Goal: Information Seeking & Learning: Find specific fact

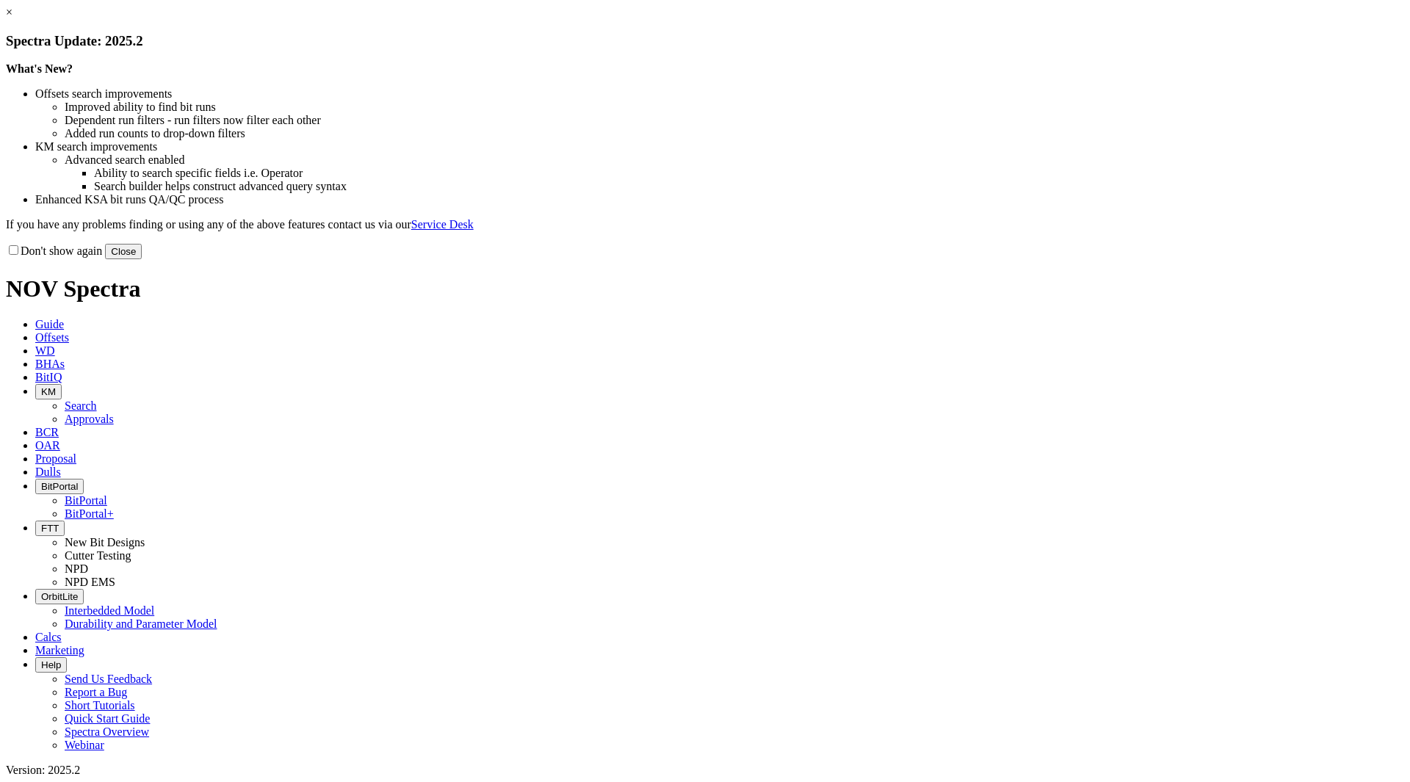
drag, startPoint x: 1023, startPoint y: 399, endPoint x: 1014, endPoint y: 399, distance: 8.8
click at [142, 259] on button "Close" at bounding box center [123, 251] width 37 height 15
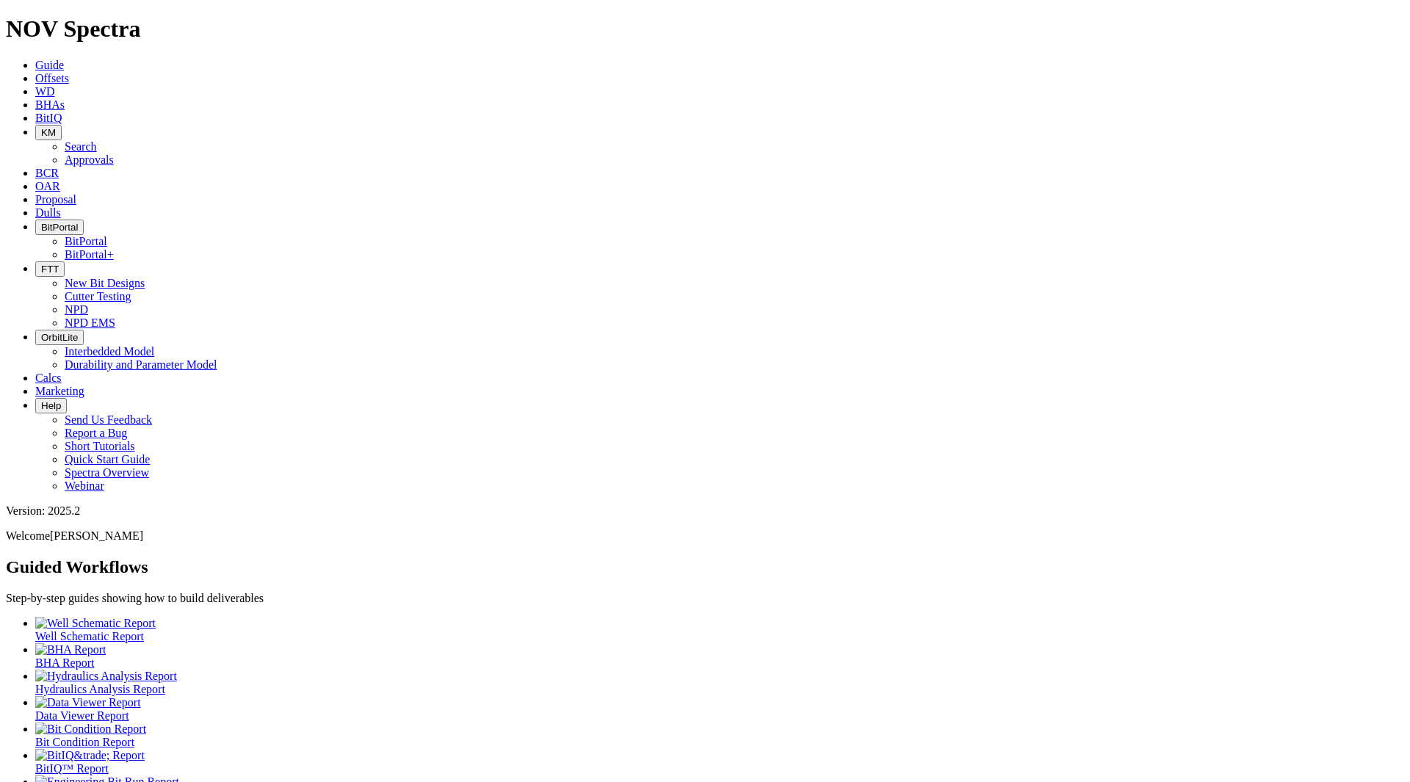
click at [62, 125] on button "KM" at bounding box center [48, 132] width 26 height 15
click at [97, 140] on link "Search" at bounding box center [81, 146] width 32 height 12
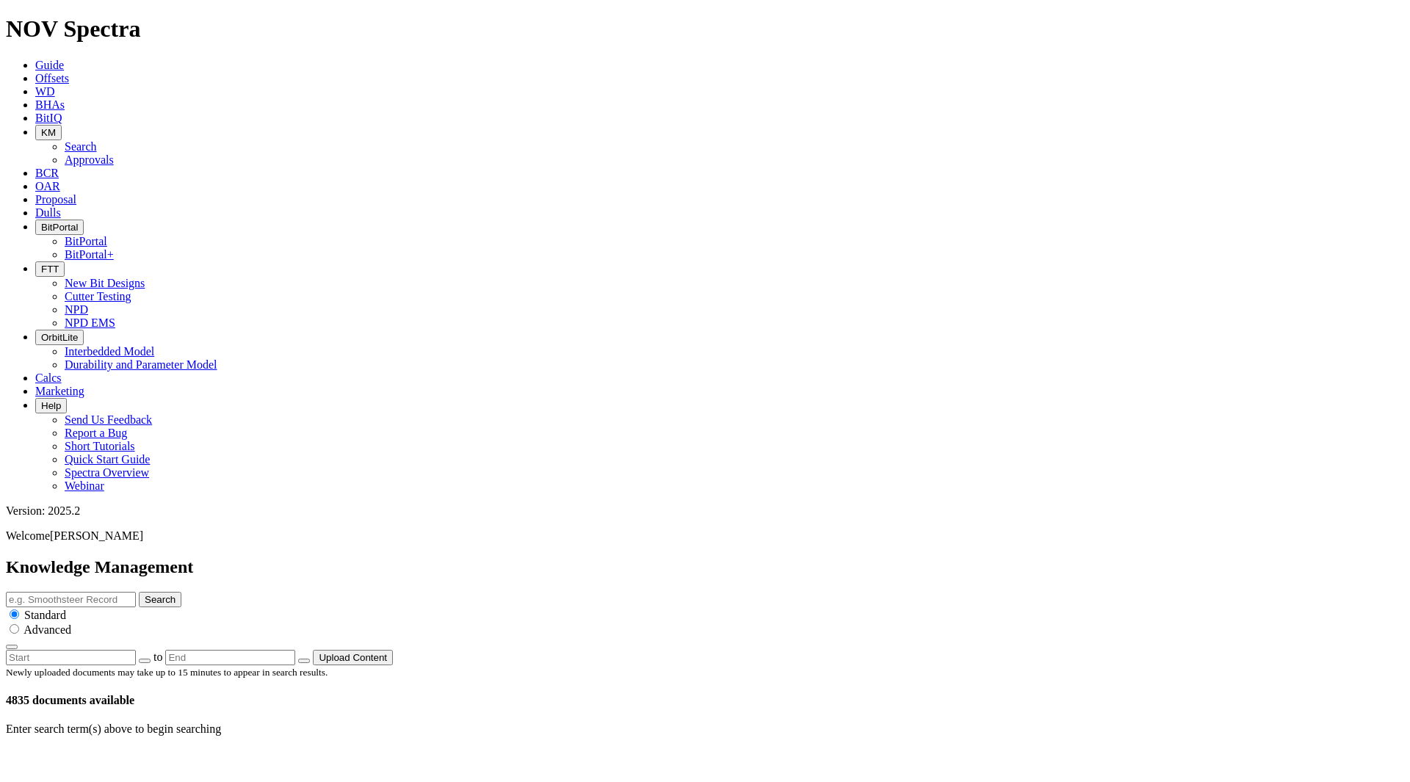
click at [136, 592] on input "text" at bounding box center [71, 599] width 130 height 15
type input "6.75 RH63"
click at [139, 592] on button "Search" at bounding box center [160, 599] width 43 height 15
drag, startPoint x: 716, startPoint y: 79, endPoint x: 430, endPoint y: 78, distance: 285.8
click at [430, 558] on div "Knowledge Management 6.75 RH63 Search Standard Advanced to Upload Content" at bounding box center [705, 612] width 1399 height 108
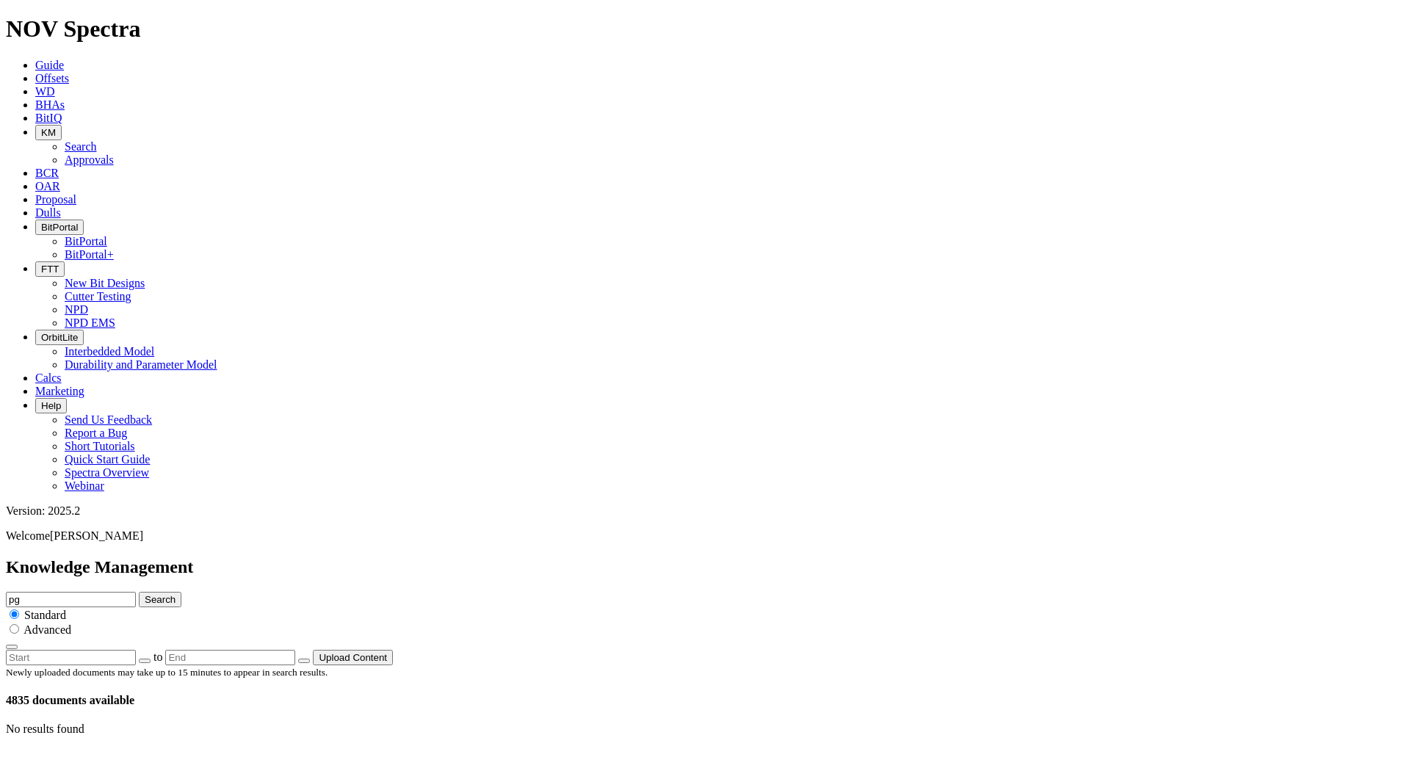
type input "p"
type input "e"
type input "pegasus"
click at [139, 592] on button "Search" at bounding box center [160, 599] width 43 height 15
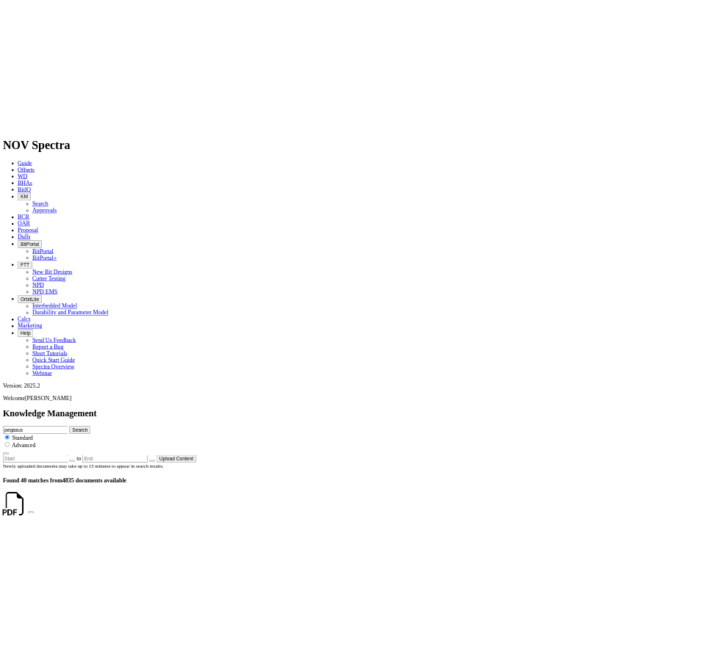
scroll to position [955, 0]
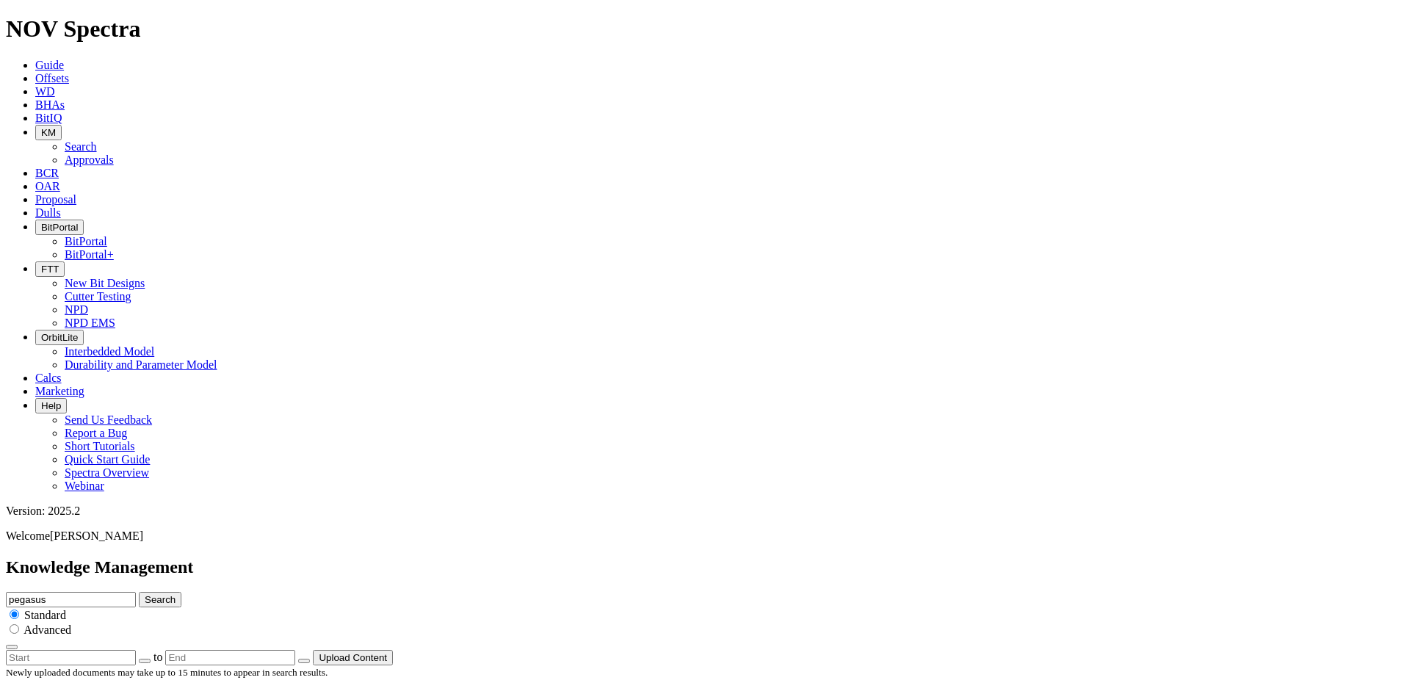
scroll to position [0, 0]
drag, startPoint x: 730, startPoint y: 85, endPoint x: 531, endPoint y: 71, distance: 199.6
click at [531, 558] on div "Knowledge Management pegasus Search Standard Advanced to Upload Content" at bounding box center [705, 612] width 1399 height 108
type input "89 Energy"
click at [139, 592] on button "Search" at bounding box center [160, 599] width 43 height 15
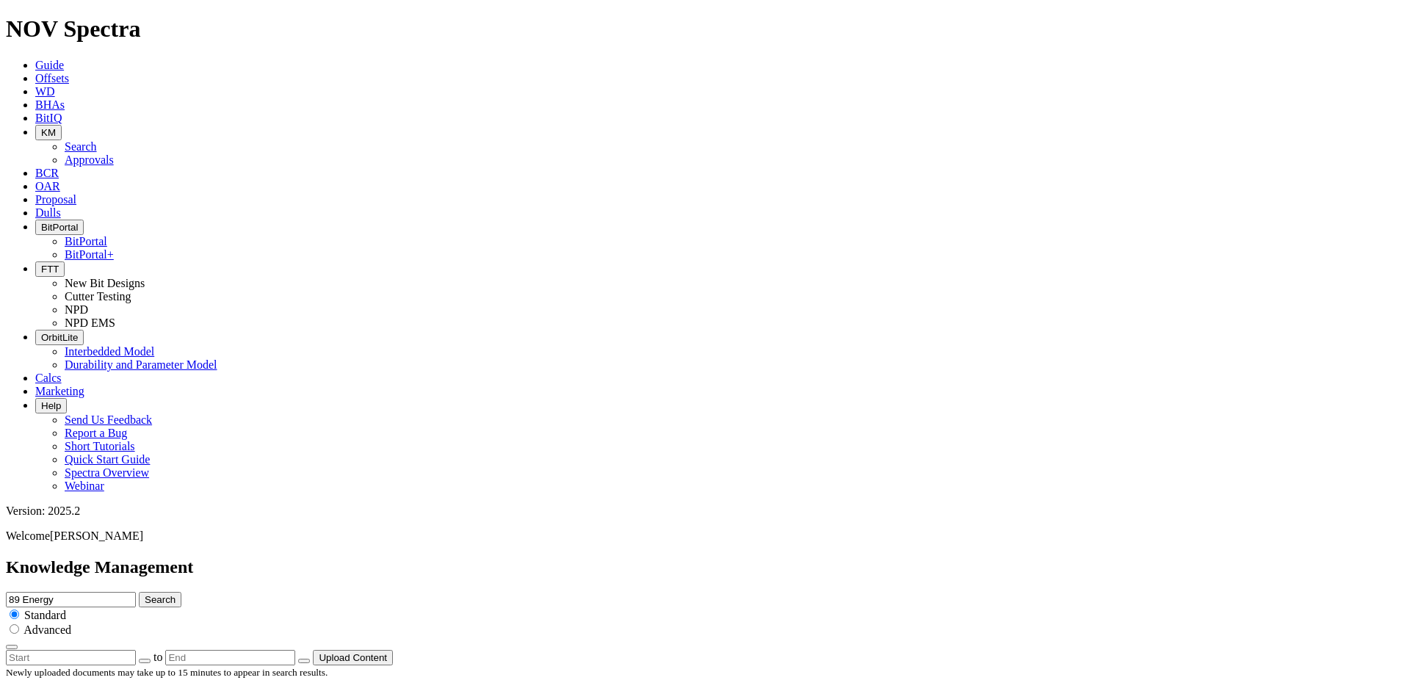
click at [136, 592] on input "89 Energy" at bounding box center [71, 599] width 130 height 15
type input "89 Energy Cactus"
click at [139, 592] on button "Search" at bounding box center [160, 599] width 43 height 15
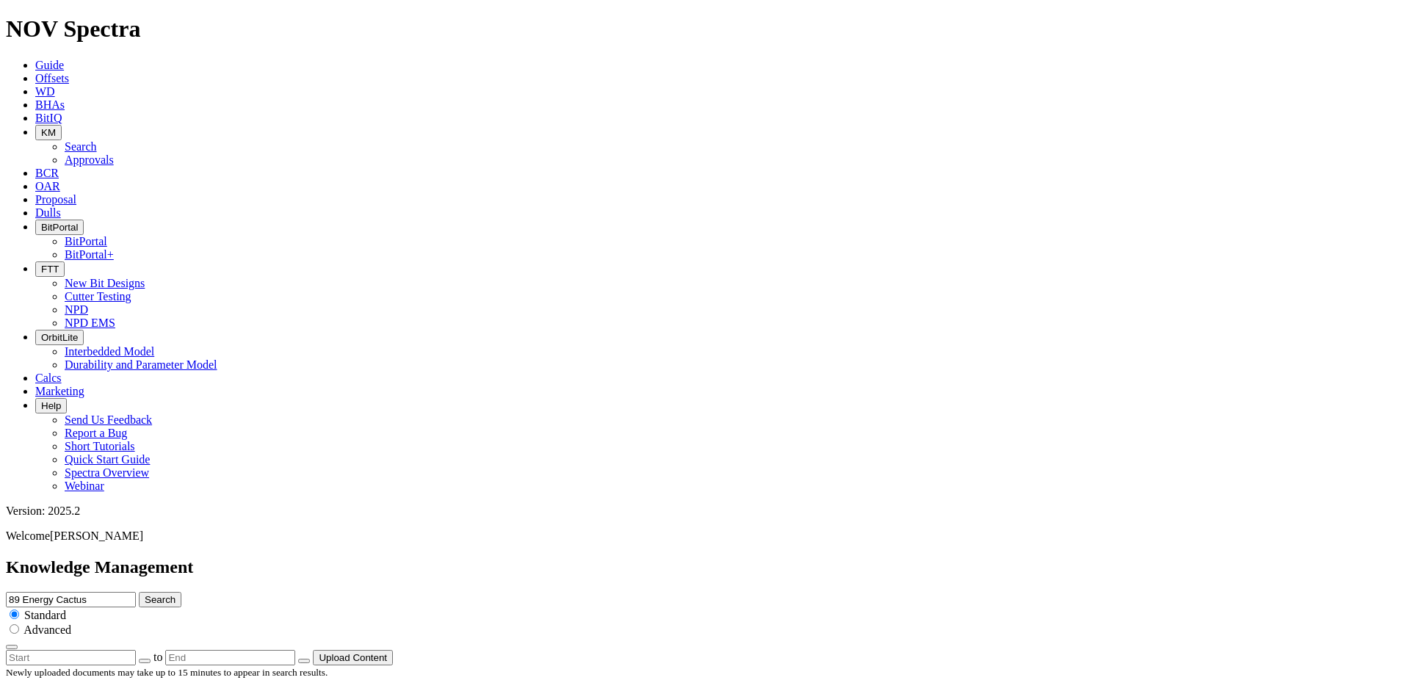
scroll to position [0, 0]
drag, startPoint x: 749, startPoint y: 76, endPoint x: 549, endPoint y: 76, distance: 199.1
click at [549, 558] on div "Knowledge Management 89 Energy Cactus Search Standard Advanced to Upload Content" at bounding box center [705, 612] width 1399 height 108
type input "3.2 Mile Lateral"
click at [139, 592] on button "Search" at bounding box center [160, 599] width 43 height 15
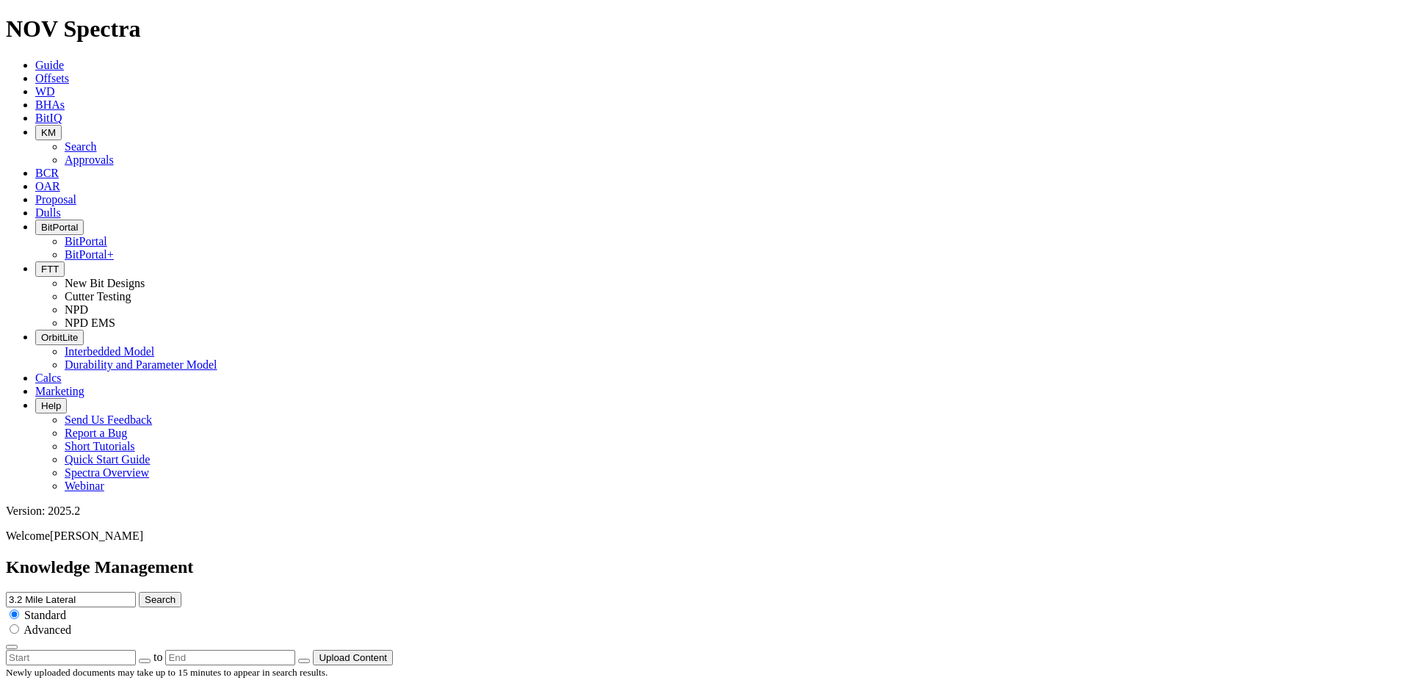
drag, startPoint x: 745, startPoint y: 428, endPoint x: 695, endPoint y: 18, distance: 412.9
click at [136, 592] on input "3.2 Mile Lateral" at bounding box center [71, 599] width 130 height 15
drag, startPoint x: 721, startPoint y: 75, endPoint x: 556, endPoint y: 71, distance: 165.3
click at [558, 558] on div "Knowledge Management 3.2 Mile Lateral Search Standard Advanced to Upload Content" at bounding box center [705, 612] width 1399 height 108
type input "8.5 P63"
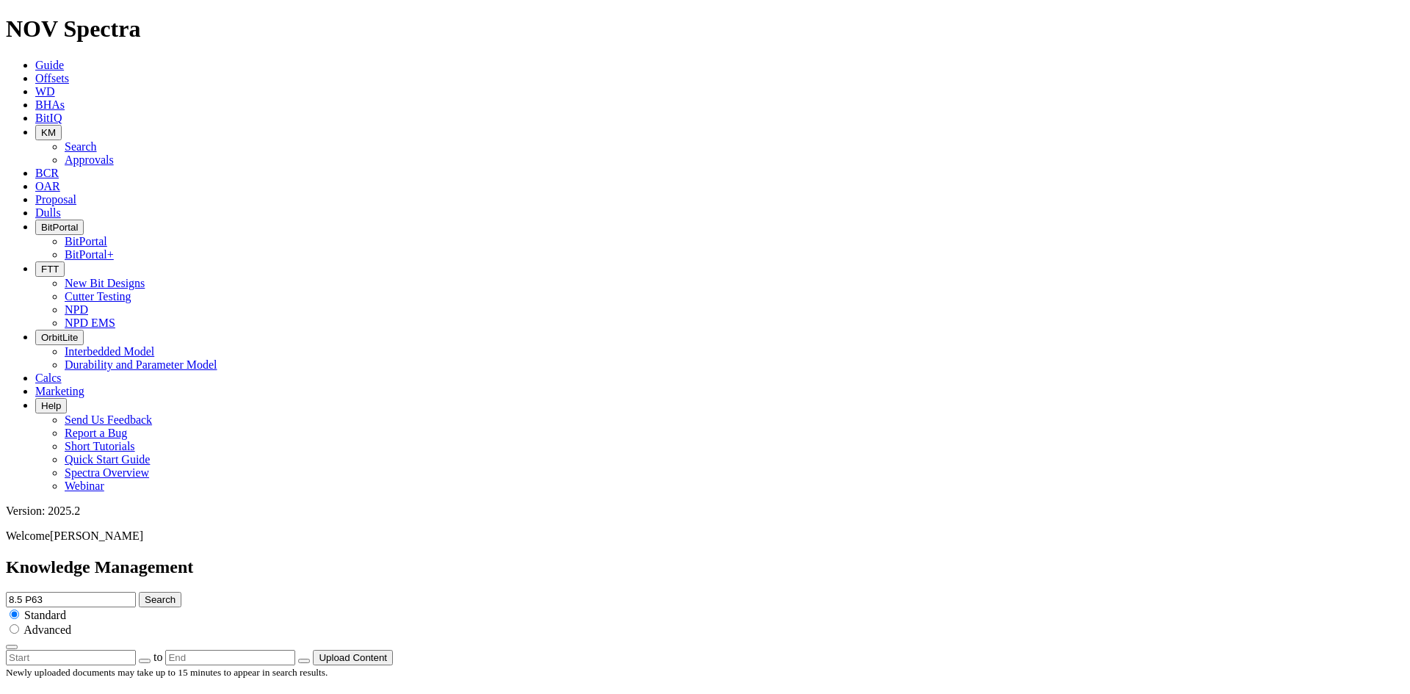
click at [139, 592] on button "Search" at bounding box center [160, 599] width 43 height 15
click at [136, 592] on input "8.5 P63" at bounding box center [71, 599] width 130 height 15
type input "8.5 P63-B1"
click at [139, 592] on button "Search" at bounding box center [160, 599] width 43 height 15
drag, startPoint x: 656, startPoint y: 77, endPoint x: 564, endPoint y: 73, distance: 91.9
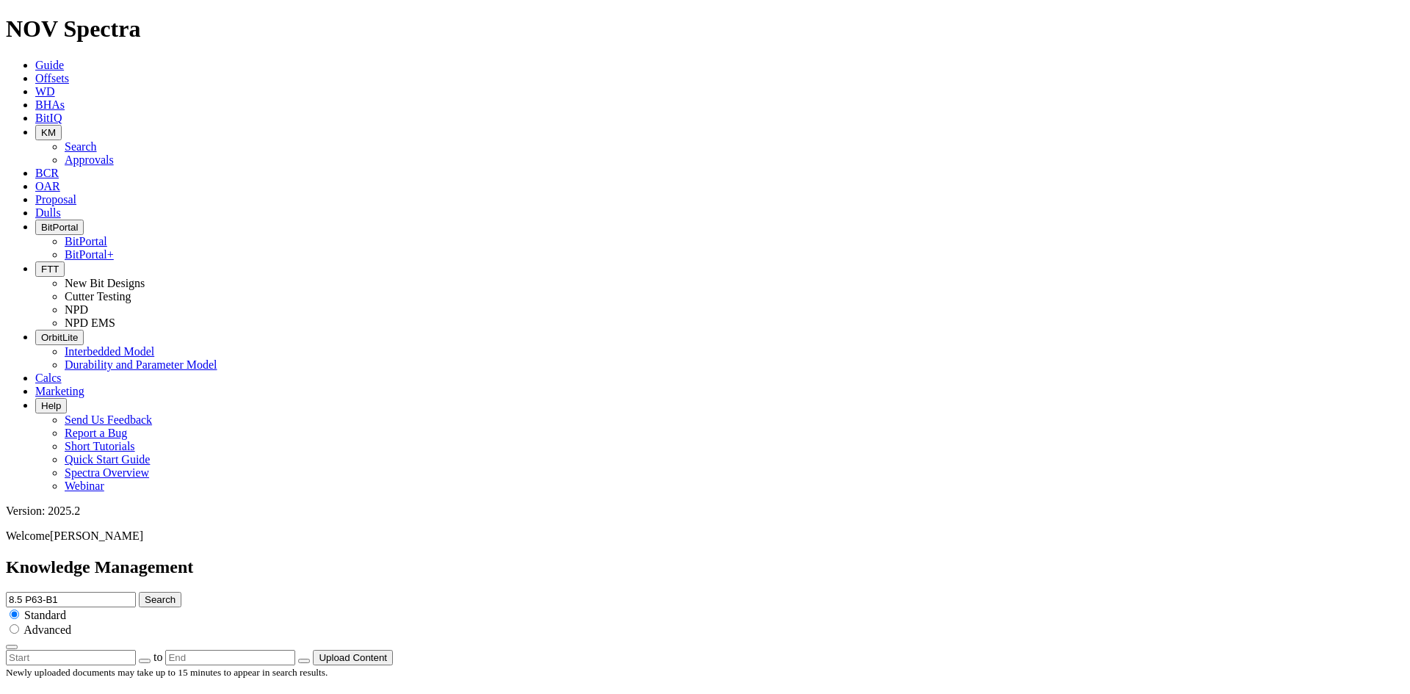
click at [564, 558] on div "Knowledge Management 8.5 P63-B1 Search Standard Advanced to Upload Content" at bounding box center [705, 612] width 1399 height 108
type input "P63-B1"
click at [139, 592] on button "Search" at bounding box center [160, 599] width 43 height 15
drag, startPoint x: 699, startPoint y: 74, endPoint x: 378, endPoint y: 60, distance: 322.1
click at [378, 558] on div "Knowledge Management P63-B1 Search Standard Advanced to Upload Content" at bounding box center [705, 612] width 1399 height 108
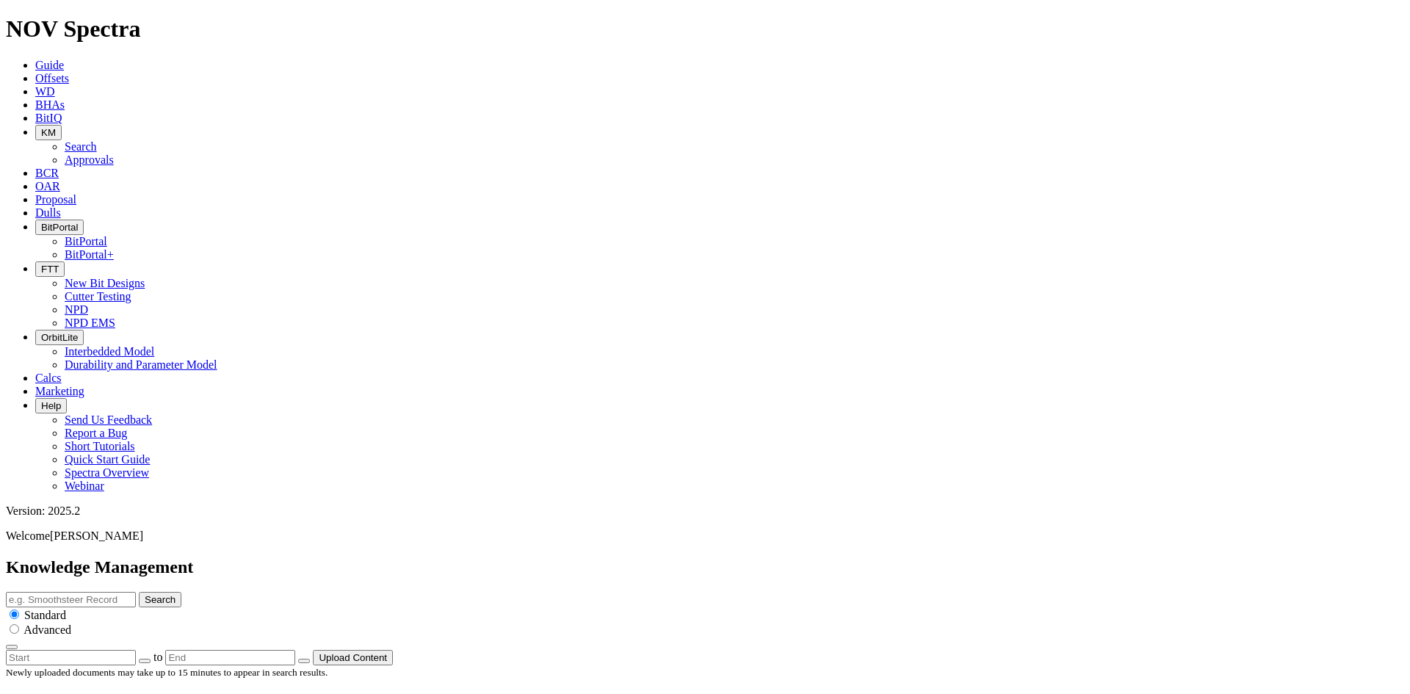
click at [136, 592] on input "text" at bounding box center [71, 599] width 130 height 15
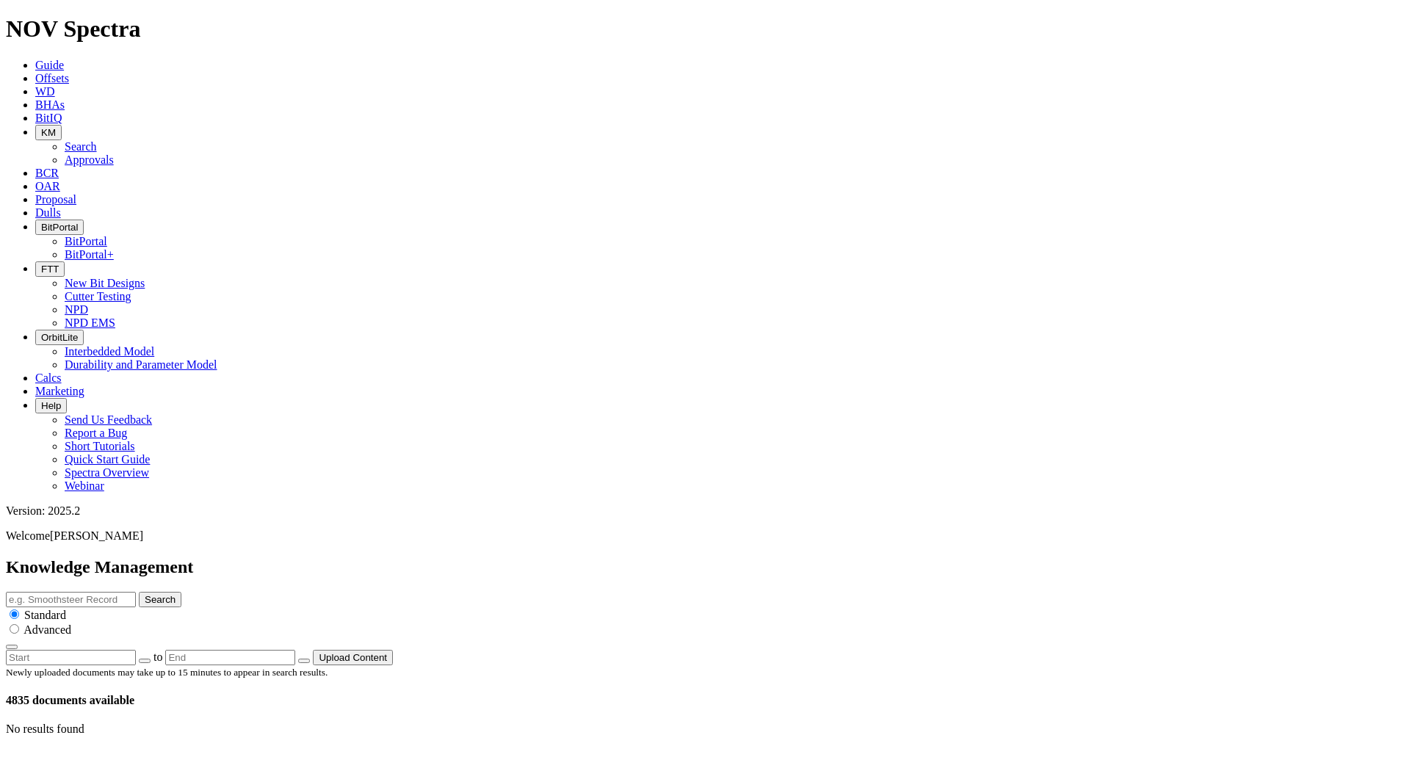
click at [136, 592] on input "text" at bounding box center [71, 599] width 130 height 15
type input "RH54"
click at [139, 592] on button "Search" at bounding box center [160, 599] width 43 height 15
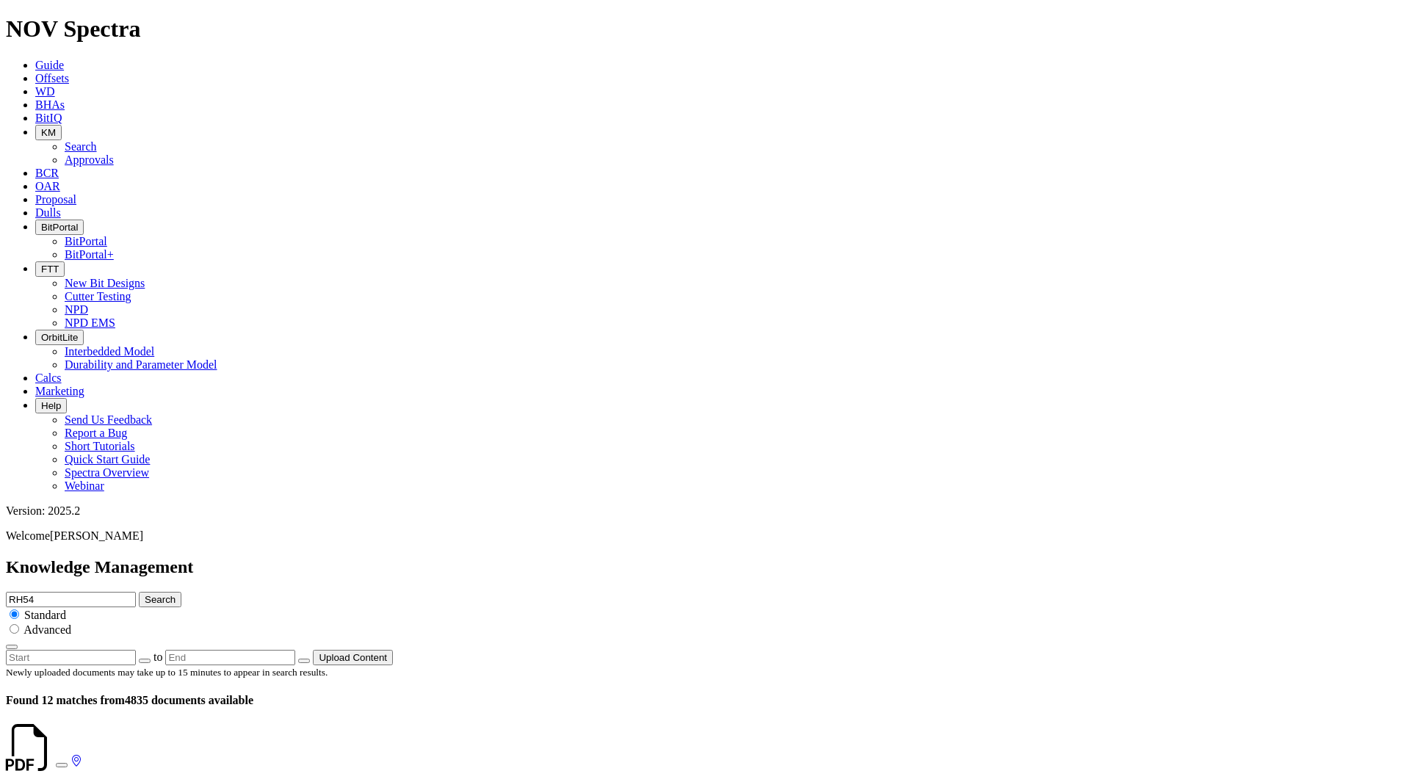
drag, startPoint x: 68, startPoint y: 176, endPoint x: 478, endPoint y: 175, distance: 409.9
drag, startPoint x: 489, startPoint y: 176, endPoint x: 53, endPoint y: 175, distance: 436.4
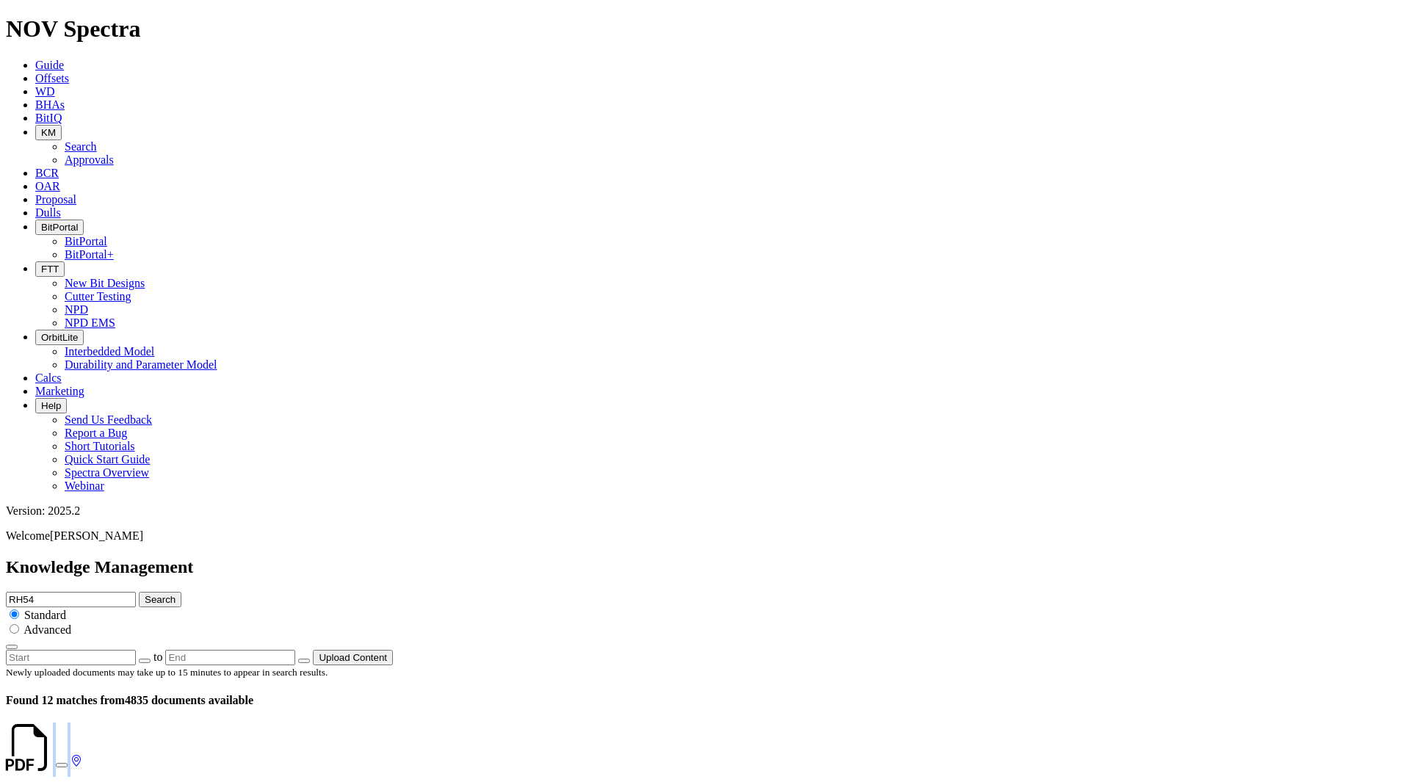
copy div "6 RH54 -A1 - Performance Summary - [GEOGRAPHIC_DATA] - [US_STATE]"
drag, startPoint x: 62, startPoint y: 338, endPoint x: 526, endPoint y: 339, distance: 463.5
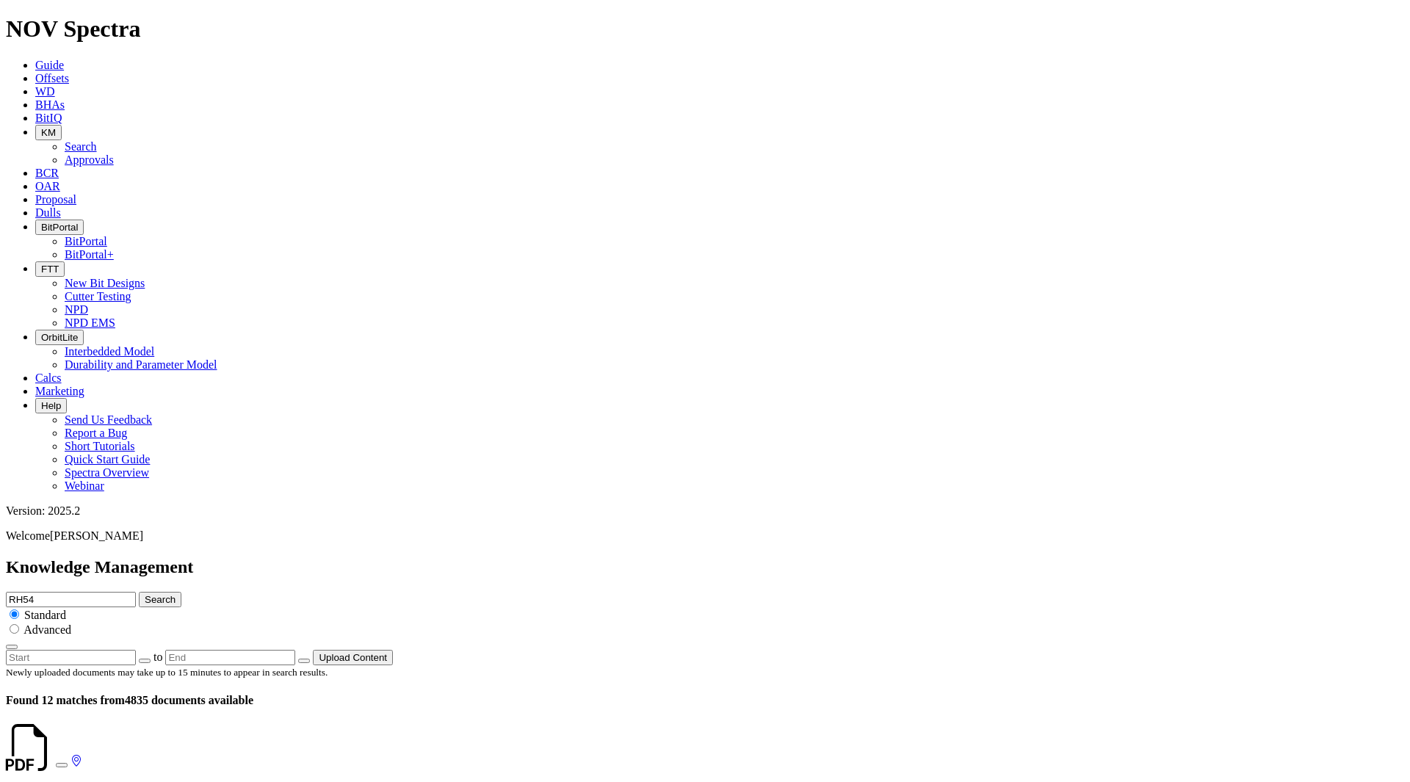
copy div "Performance Highlight - 4 Mile Record Breaking - 6 RH54 -A1 - [US_STATE]"
drag, startPoint x: 65, startPoint y: 493, endPoint x: 457, endPoint y: 491, distance: 391.5
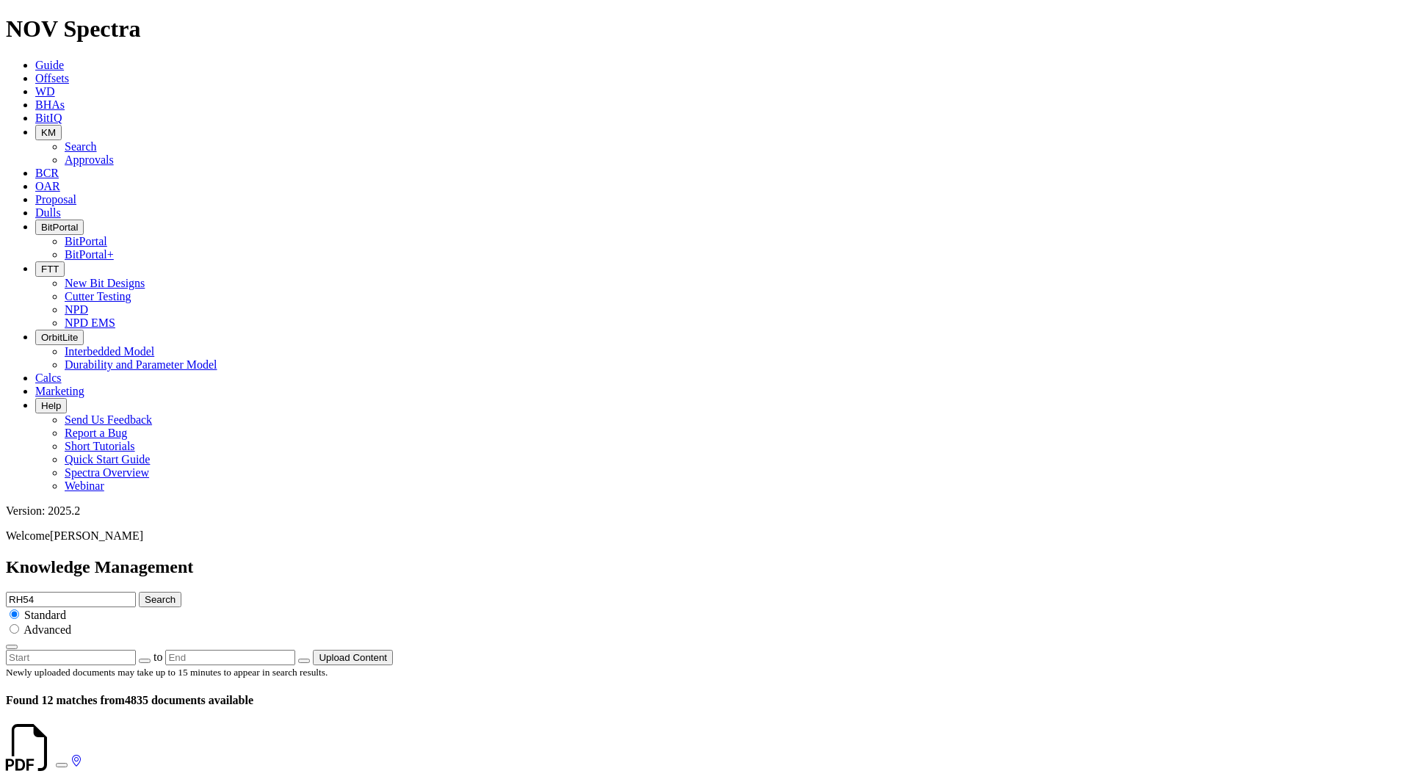
copy div "6 RH54 -A1 -1st Run - Performance Summary - [GEOGRAPHIC_DATA]"
drag, startPoint x: 345, startPoint y: 453, endPoint x: 281, endPoint y: 453, distance: 64.6
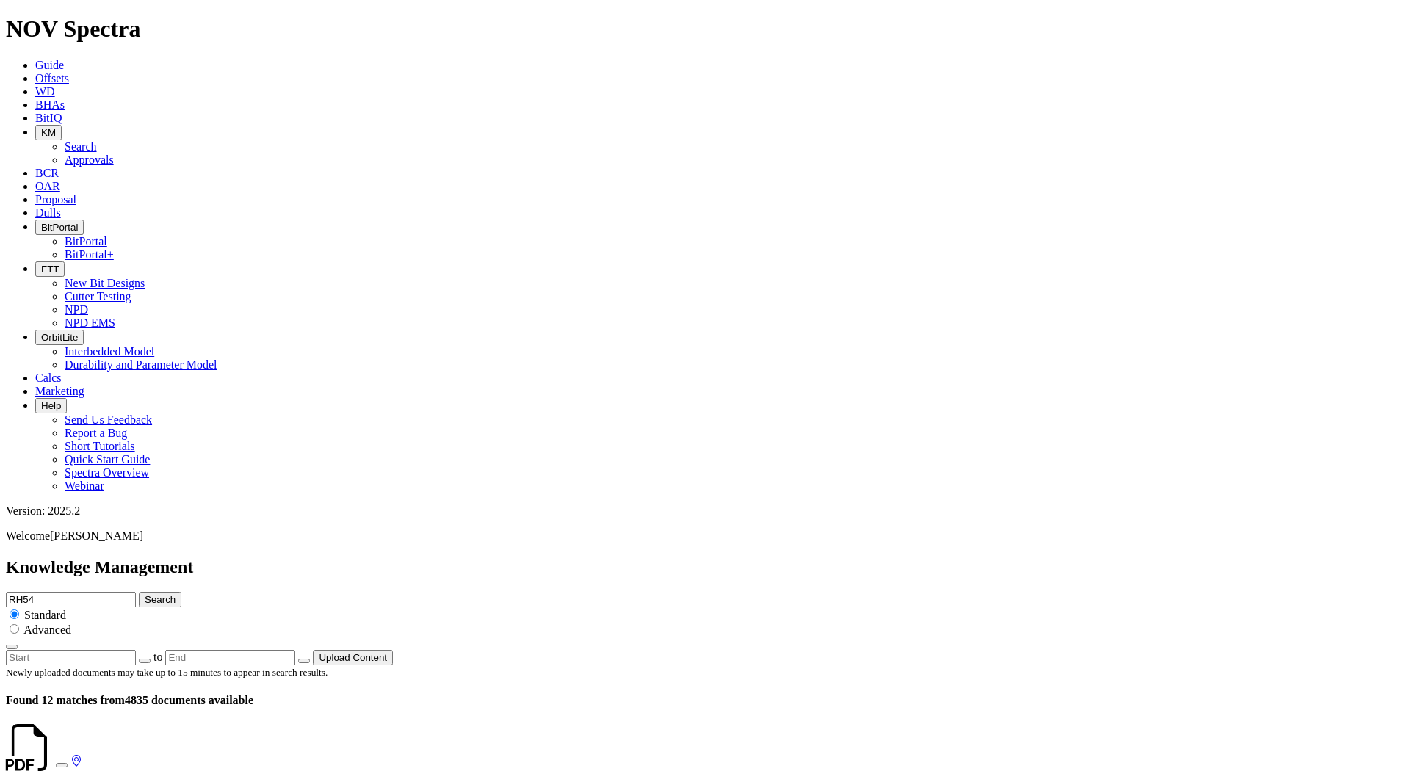
drag, startPoint x: 641, startPoint y: 426, endPoint x: 251, endPoint y: 427, distance: 390.1
copy h4 "6 RH54 -A1 - 4 Mile Lateral Record - [GEOGRAPHIC_DATA] - [US_STATE]"
drag, startPoint x: 564, startPoint y: 366, endPoint x: 590, endPoint y: 368, distance: 25.8
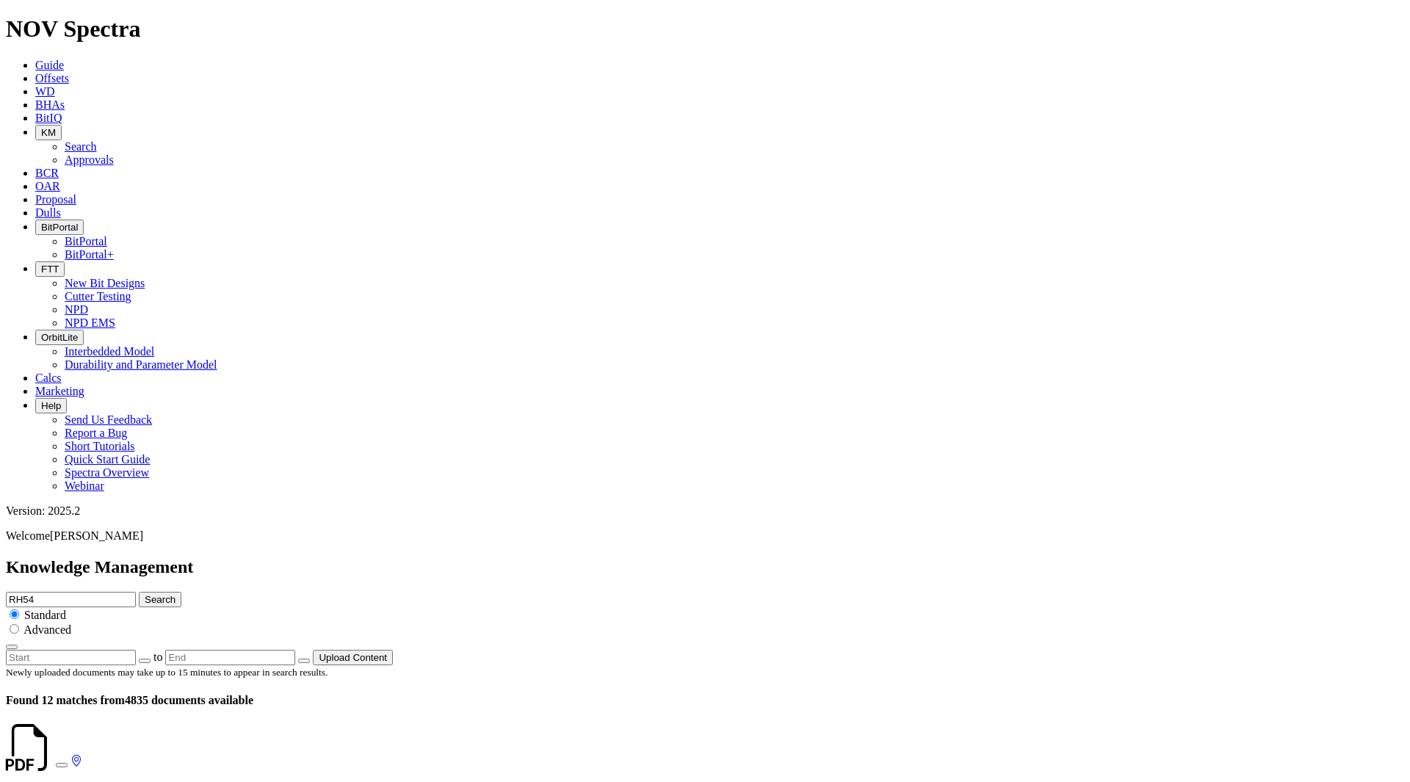
drag, startPoint x: 635, startPoint y: 373, endPoint x: 222, endPoint y: 370, distance: 413.6
copy h4 "6 RH54 -A1 - 3 Mile Lateral Record - [GEOGRAPHIC_DATA] - [US_STATE]"
drag, startPoint x: 610, startPoint y: 407, endPoint x: 547, endPoint y: 400, distance: 64.3
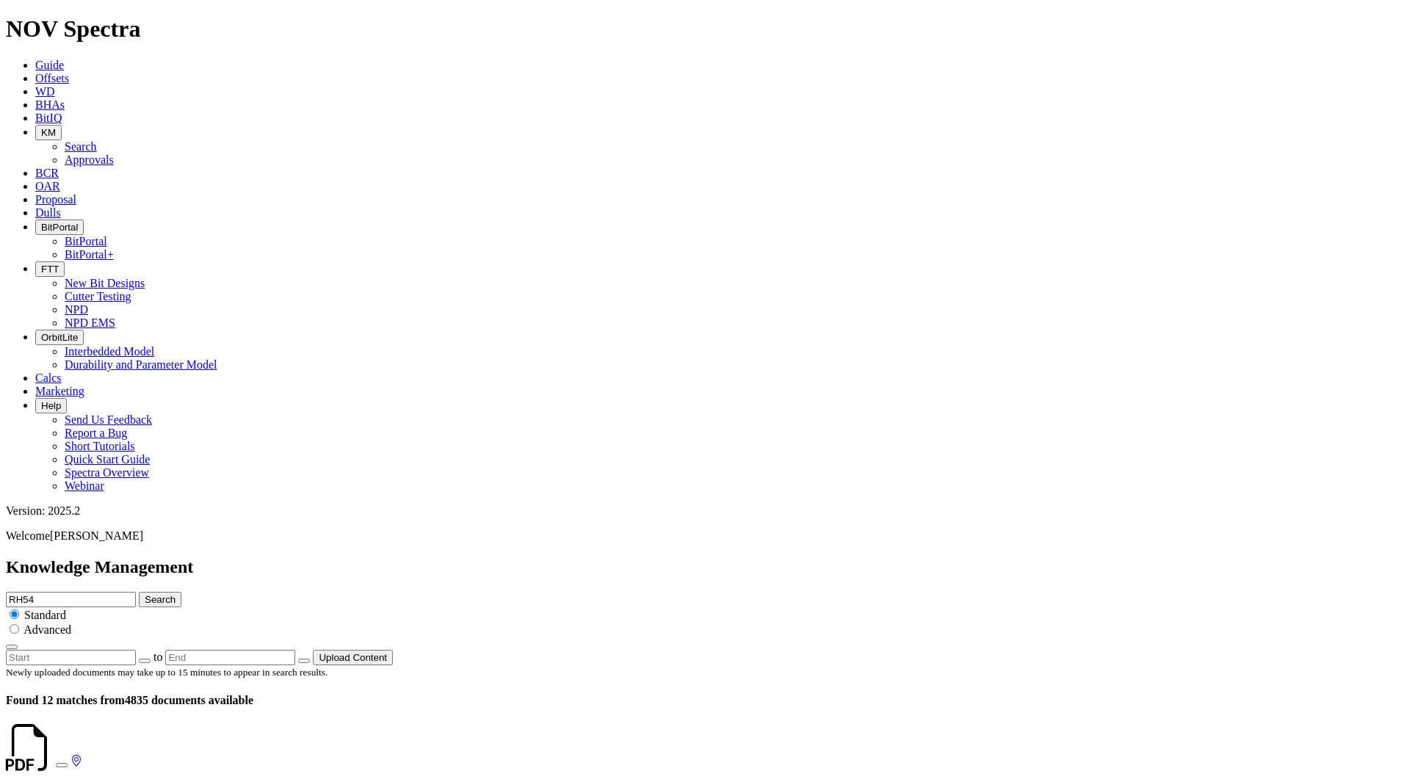
click at [56, 755] on icon at bounding box center [56, 761] width 0 height 12
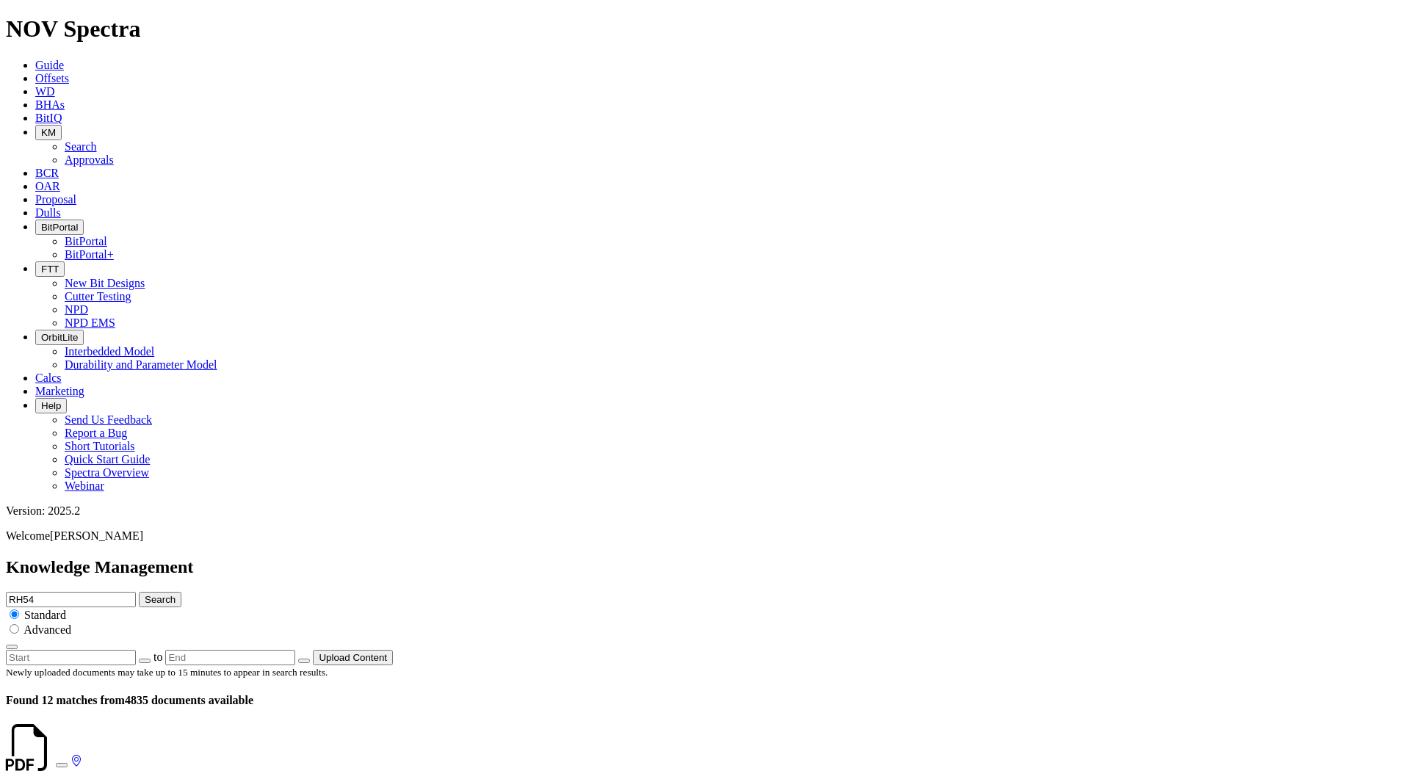
drag, startPoint x: 500, startPoint y: 376, endPoint x: 215, endPoint y: 374, distance: 284.3
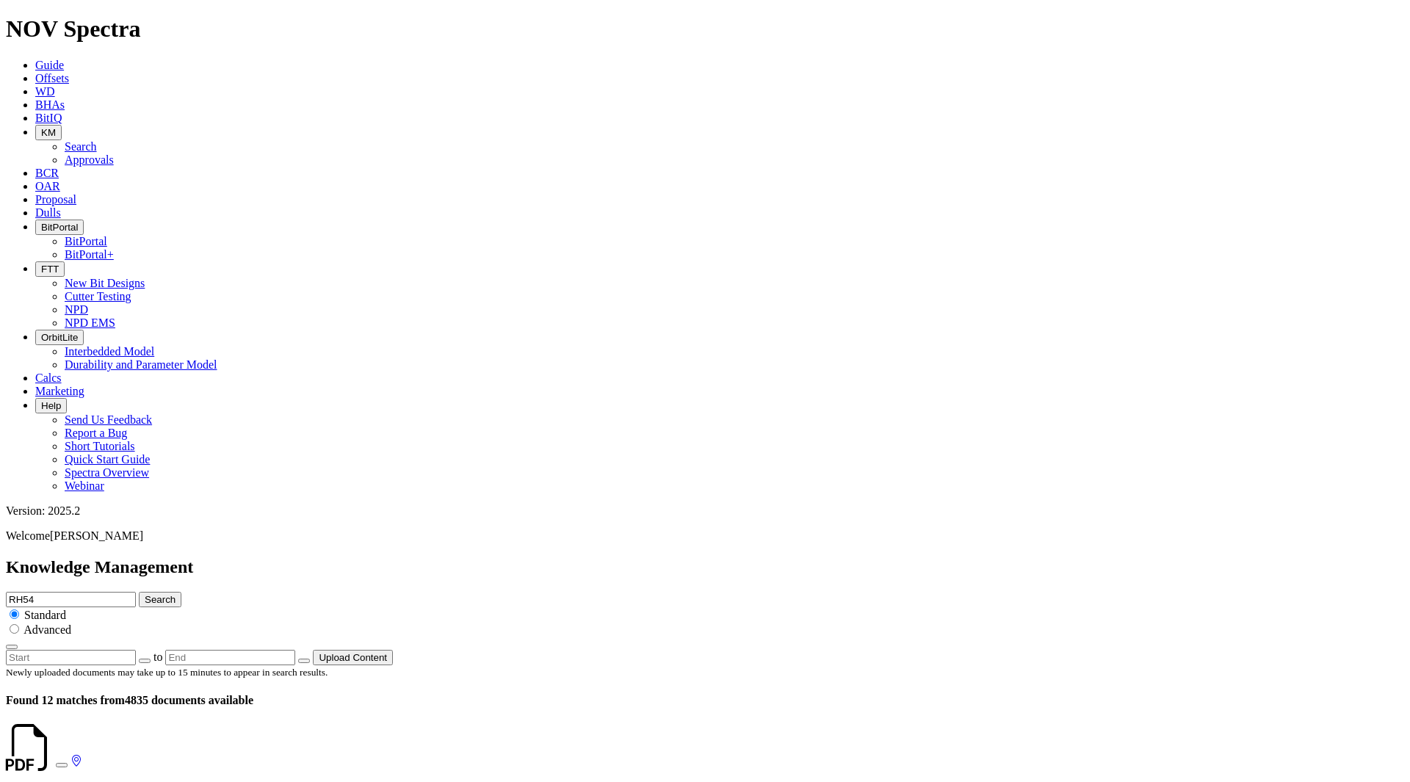
copy h4 "6 RH54 -A1 - New 4-Mile Record - [US_STATE]"
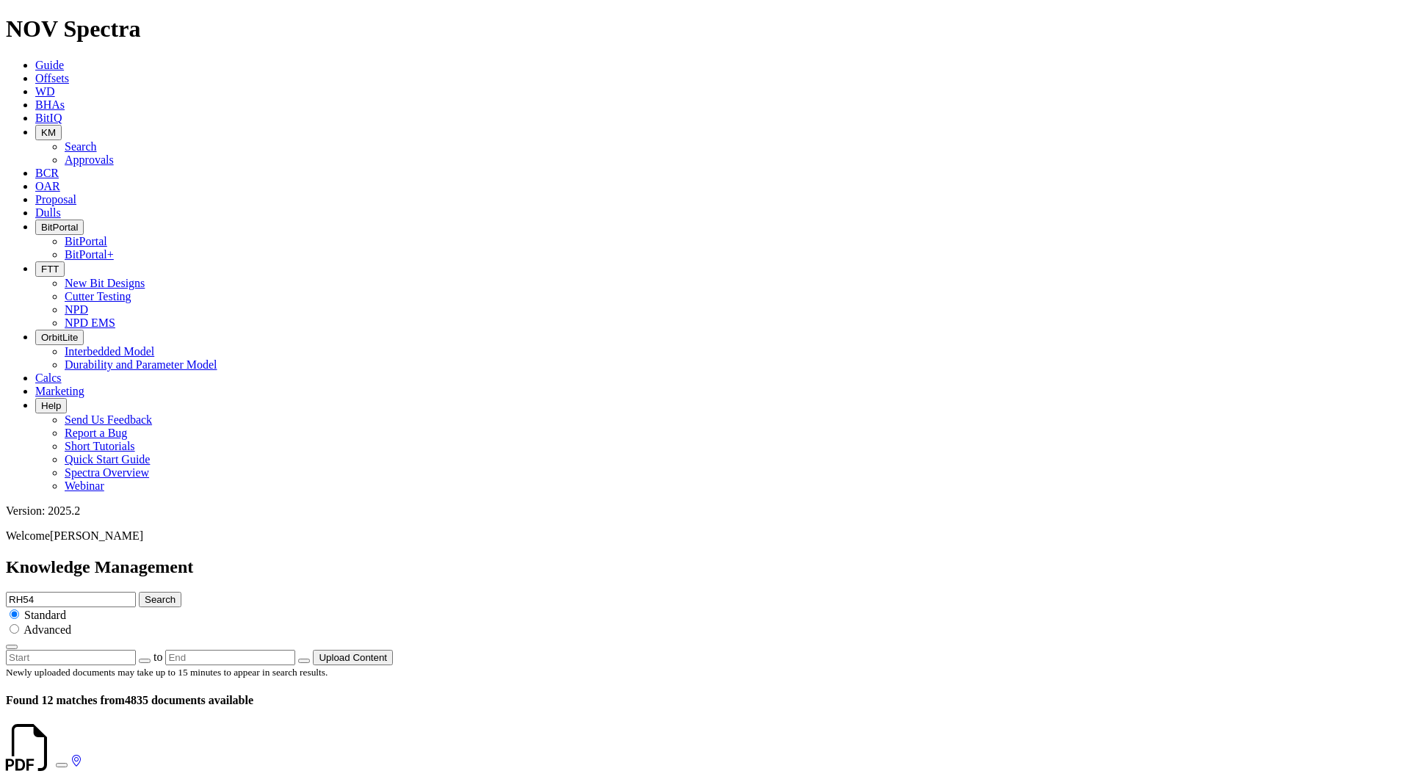
scroll to position [2480, 0]
drag, startPoint x: 619, startPoint y: 76, endPoint x: 566, endPoint y: 76, distance: 52.2
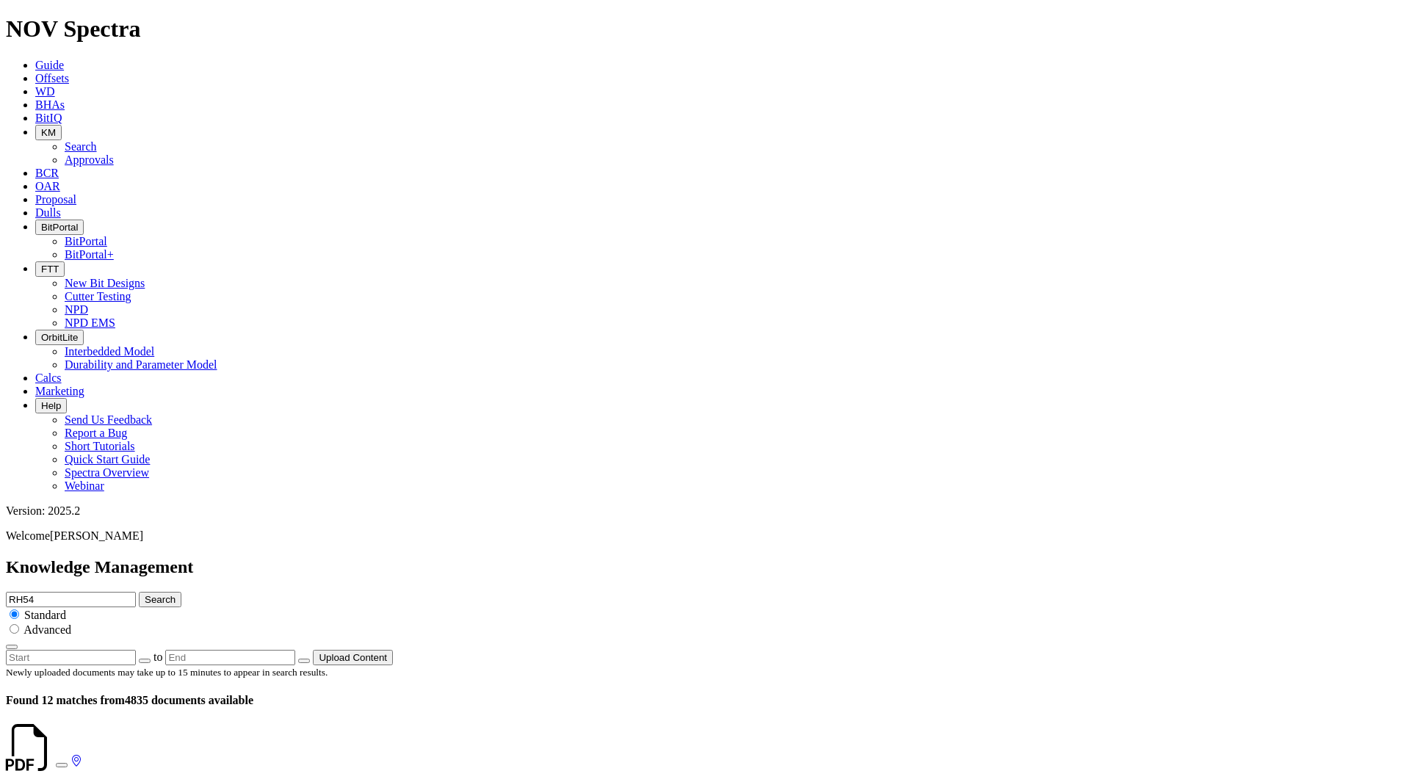
click at [566, 558] on div "Knowledge Management RH54 Search Standard Advanced to Upload Content" at bounding box center [705, 612] width 1399 height 108
type input "Intrepif"
click at [139, 592] on button "Search" at bounding box center [160, 599] width 43 height 15
click at [136, 592] on input "Intrepif" at bounding box center [71, 599] width 130 height 15
type input "Intrepid"
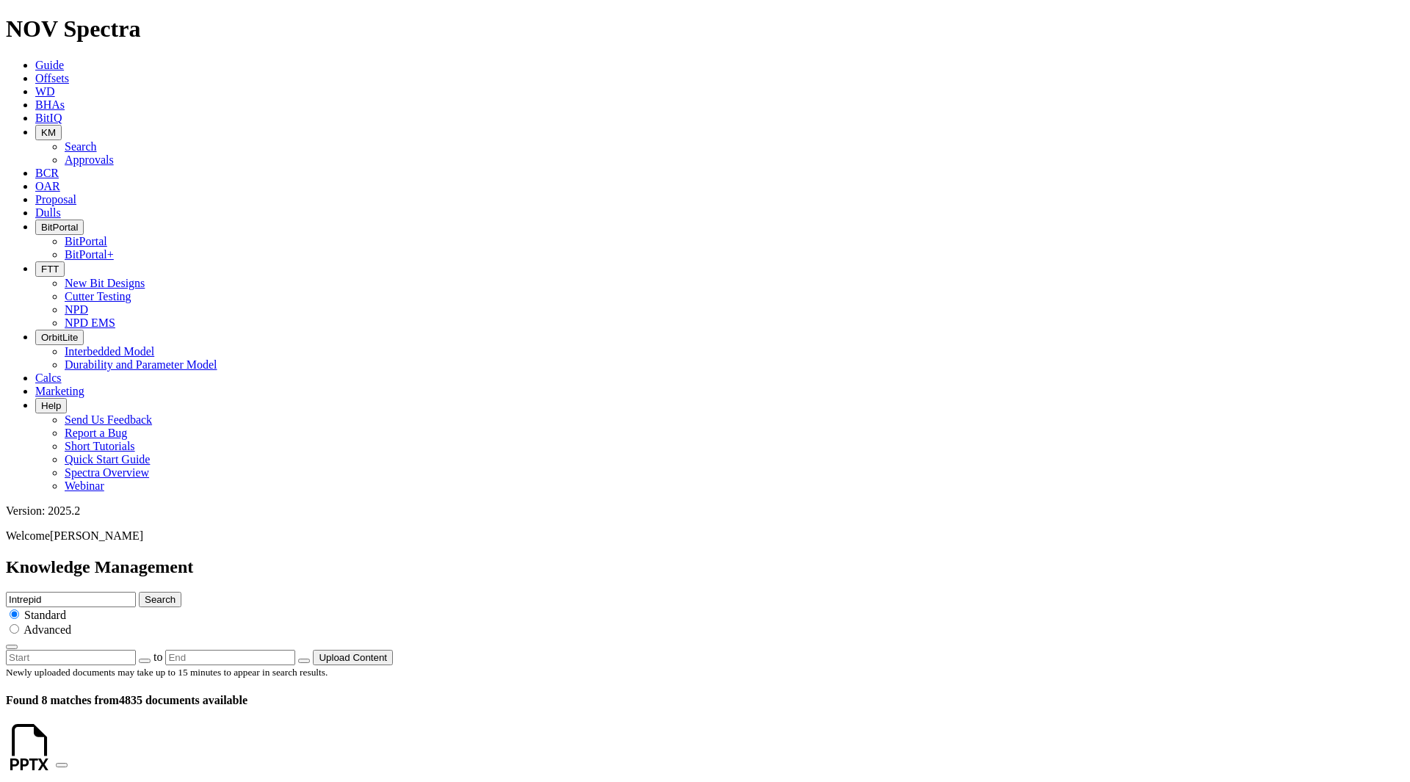
click at [139, 592] on button "Search" at bounding box center [160, 599] width 43 height 15
drag, startPoint x: 699, startPoint y: 77, endPoint x: 614, endPoint y: 77, distance: 84.5
click at [615, 558] on div "Knowledge Management Intrepid Search Standard Advanced to Upload Content" at bounding box center [705, 612] width 1399 height 108
type input "Pegasus"
click at [139, 592] on button "Search" at bounding box center [160, 599] width 43 height 15
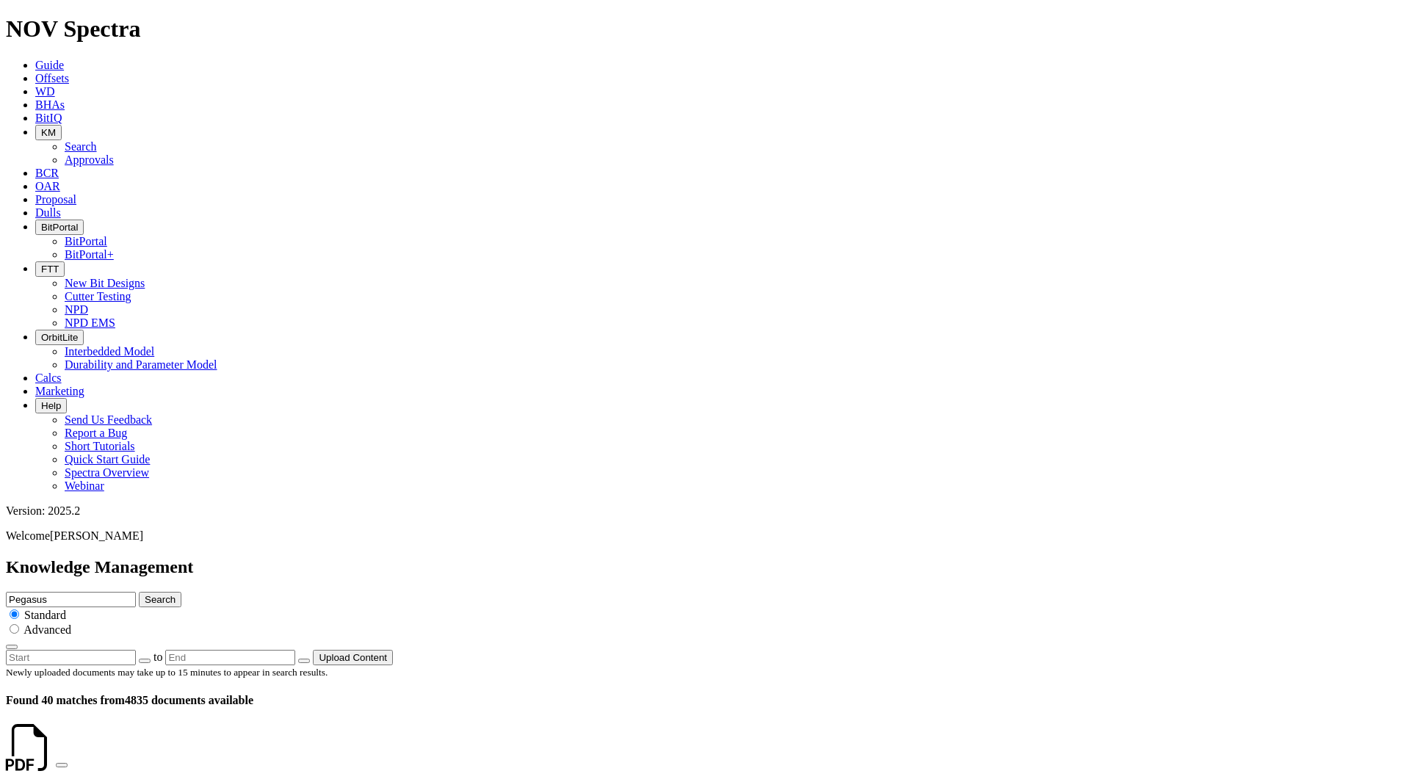
drag, startPoint x: 713, startPoint y: 81, endPoint x: 572, endPoint y: 79, distance: 141.1
click at [573, 558] on div "Knowledge Management Pegasus Search Standard Advanced to Upload Content" at bounding box center [705, 612] width 1399 height 108
type input "RH66P"
click at [139, 592] on button "Search" at bounding box center [160, 599] width 43 height 15
click at [136, 592] on input "RH66P" at bounding box center [71, 599] width 130 height 15
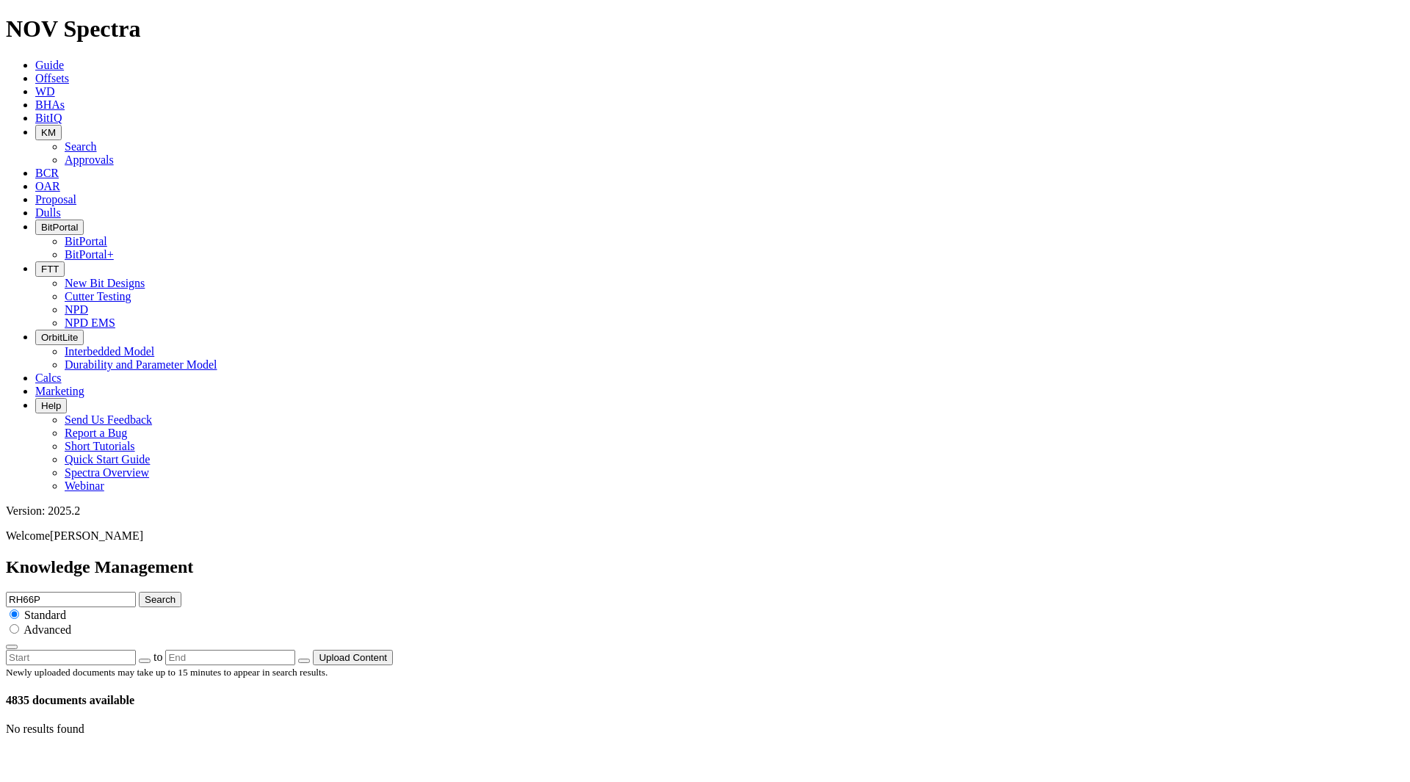
drag, startPoint x: 707, startPoint y: 77, endPoint x: 602, endPoint y: 77, distance: 105.0
click at [602, 558] on div "Knowledge Management RH66P Search Standard Advanced to Upload Content" at bounding box center [705, 612] width 1399 height 108
type input "janbiya"
click at [139, 592] on button "Search" at bounding box center [160, 599] width 43 height 15
drag, startPoint x: 693, startPoint y: 72, endPoint x: 538, endPoint y: 63, distance: 154.5
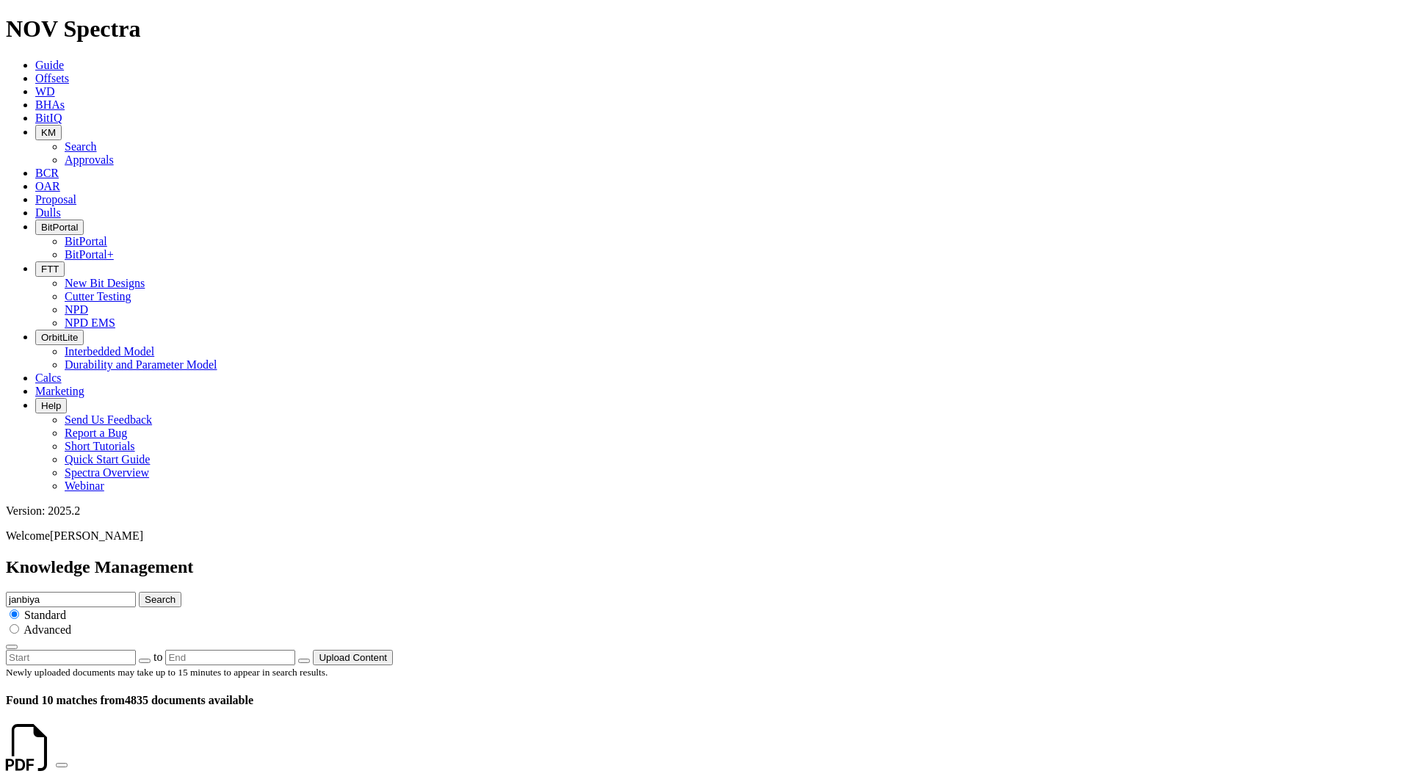
click at [538, 558] on div "Knowledge Management janbiya Search Standard Advanced to Upload Content" at bounding box center [705, 612] width 1399 height 108
type input "RH64"
click at [139, 592] on button "Search" at bounding box center [160, 599] width 43 height 15
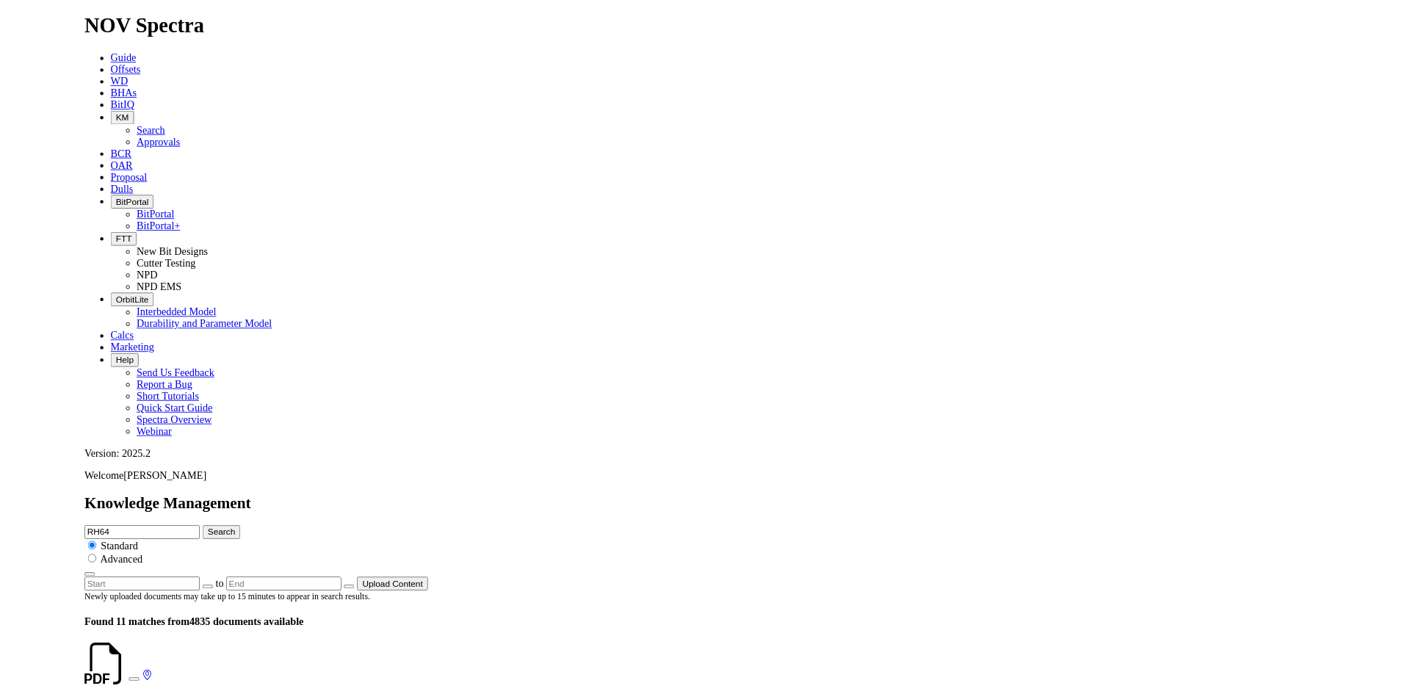
scroll to position [2480, 0]
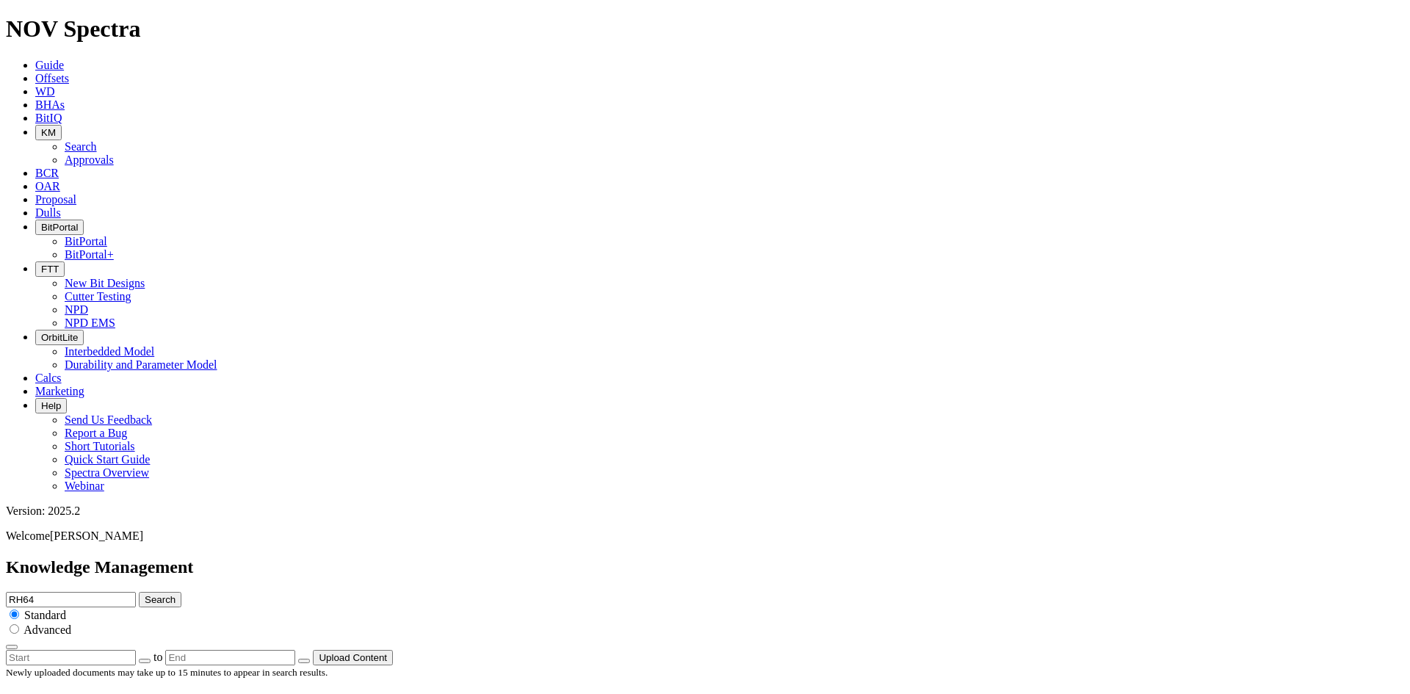
click at [136, 592] on input "RH64" at bounding box center [71, 599] width 130 height 15
drag, startPoint x: 674, startPoint y: 79, endPoint x: 621, endPoint y: 78, distance: 52.2
click at [621, 558] on div "Knowledge Management RH64 Search Standard Advanced to Upload Content" at bounding box center [705, 612] width 1399 height 108
type input "Intrepid"
click at [139, 592] on button "Search" at bounding box center [160, 599] width 43 height 15
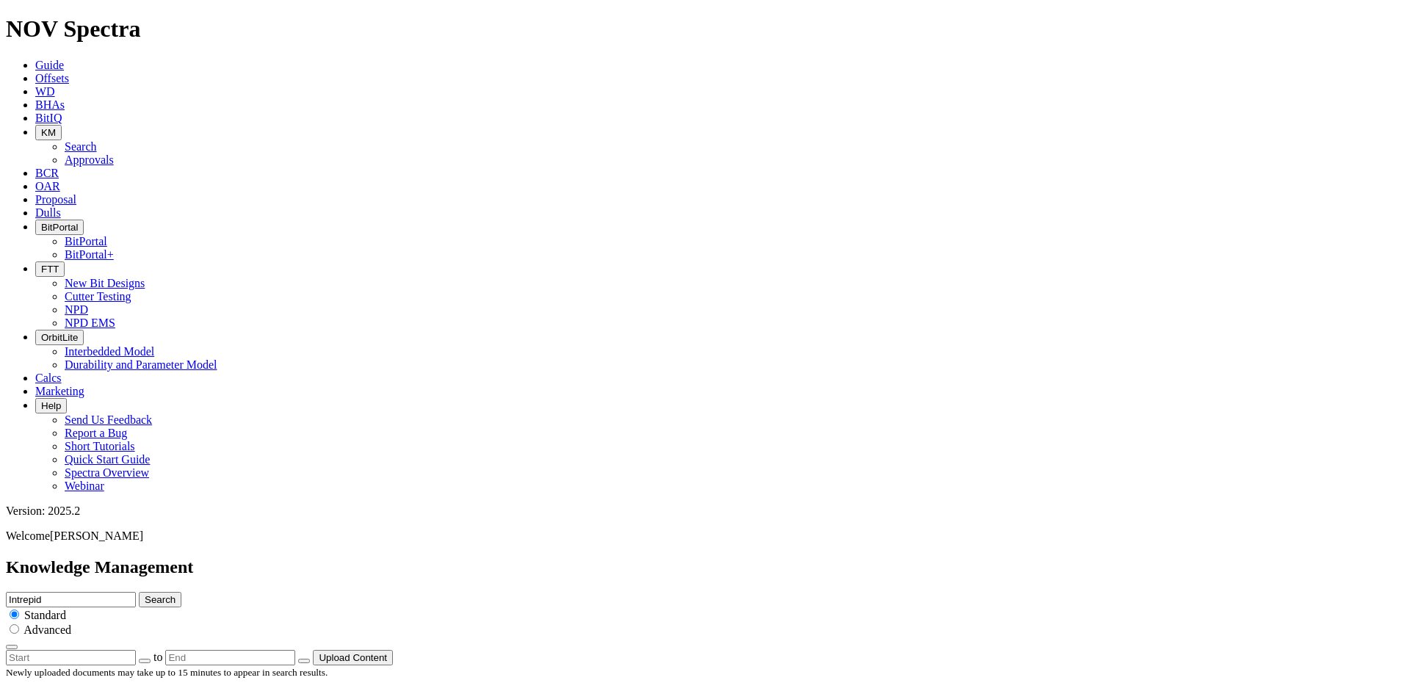
click at [181, 592] on button "Search" at bounding box center [160, 599] width 43 height 15
drag, startPoint x: 716, startPoint y: 79, endPoint x: 541, endPoint y: 82, distance: 174.1
click at [546, 558] on div "Knowledge Management Intrepid Search Standard Advanced to Upload Content" at bounding box center [705, 612] width 1399 height 108
type input "RH77"
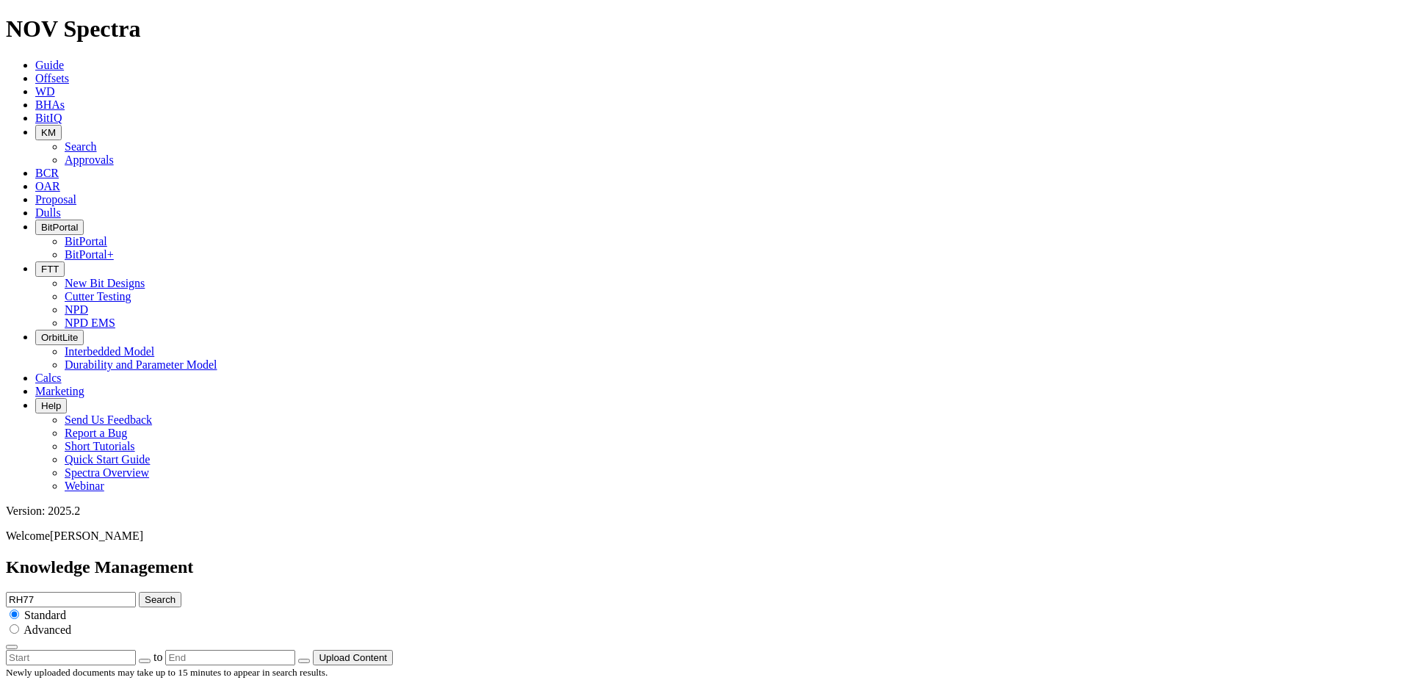
click at [139, 592] on button "Search" at bounding box center [160, 599] width 43 height 15
drag, startPoint x: 663, startPoint y: 80, endPoint x: 682, endPoint y: 80, distance: 19.1
click at [136, 592] on input "RH77" at bounding box center [71, 599] width 130 height 15
drag, startPoint x: 682, startPoint y: 80, endPoint x: 533, endPoint y: 80, distance: 149.1
click at [533, 558] on div "Knowledge Management RH77 Search Standard Advanced to Upload Content" at bounding box center [705, 612] width 1399 height 108
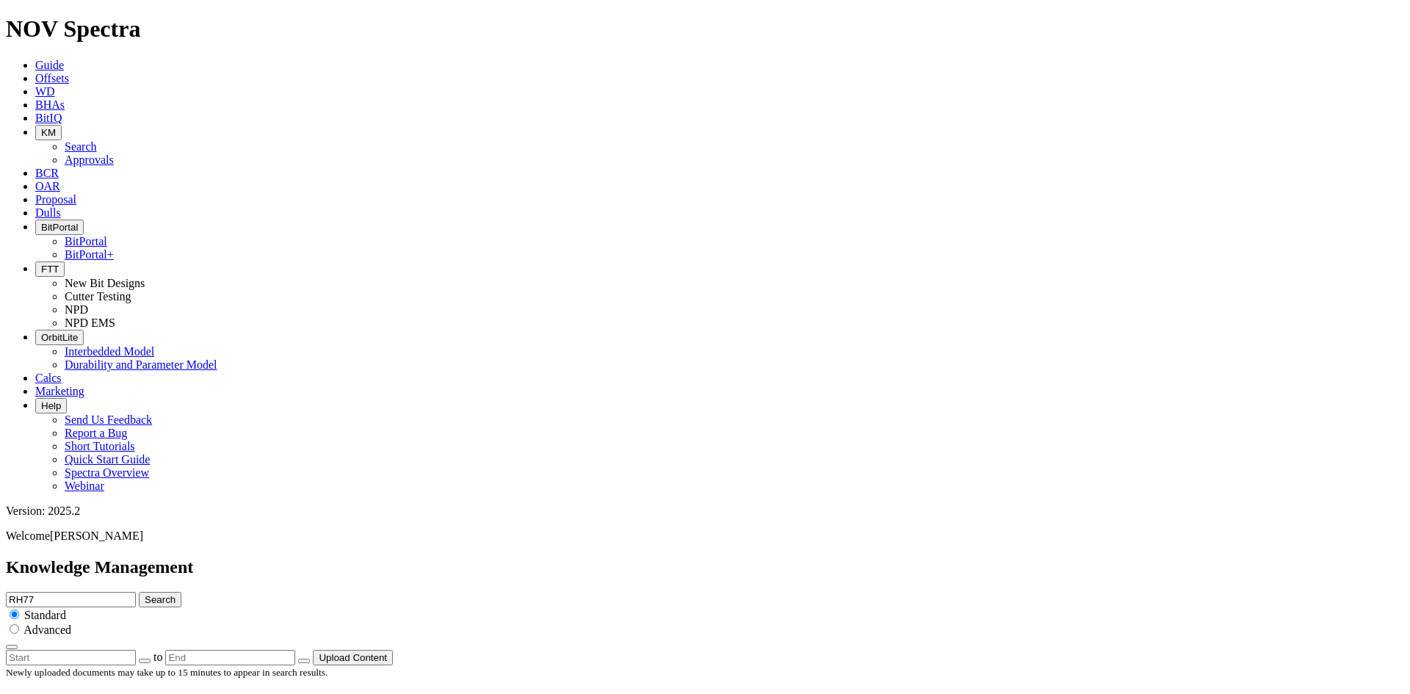
type input "R"
type input "14.5mm"
click at [139, 592] on button "Search" at bounding box center [160, 599] width 43 height 15
